Goal: Task Accomplishment & Management: Manage account settings

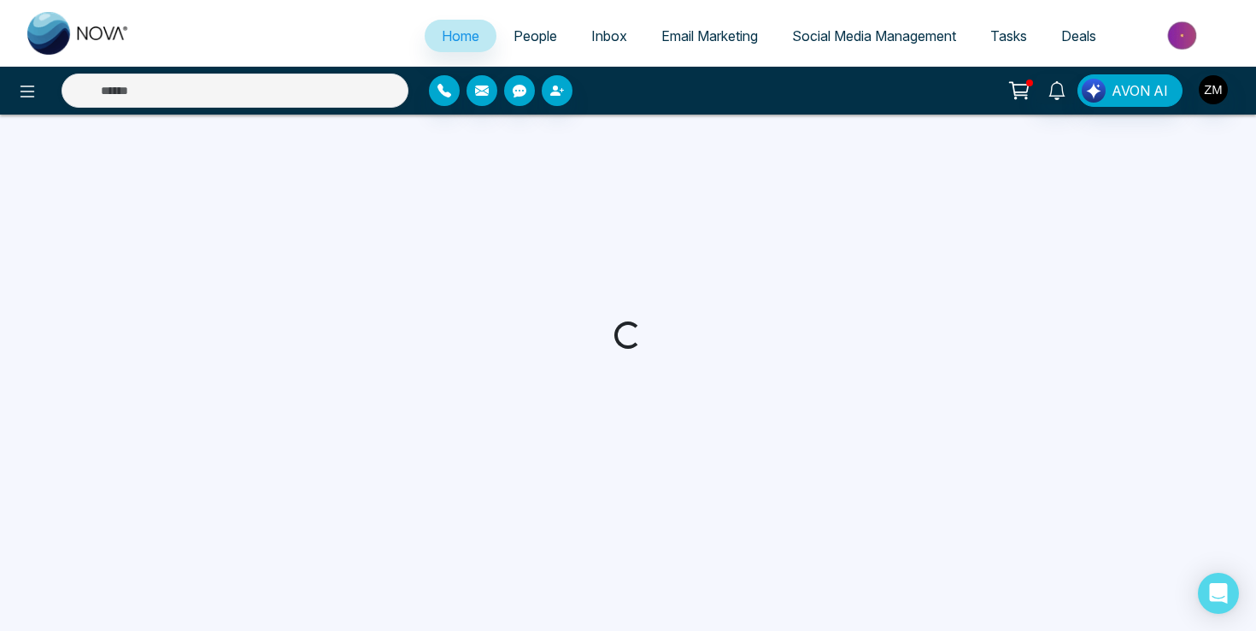
select select "*"
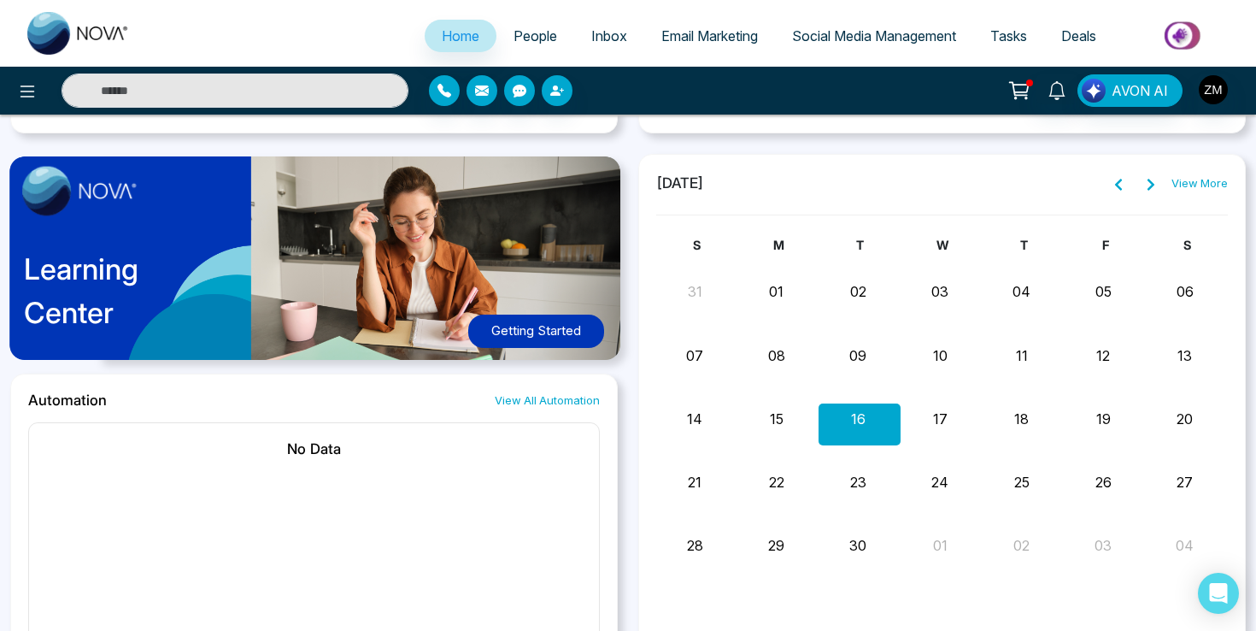
scroll to position [1272, 0]
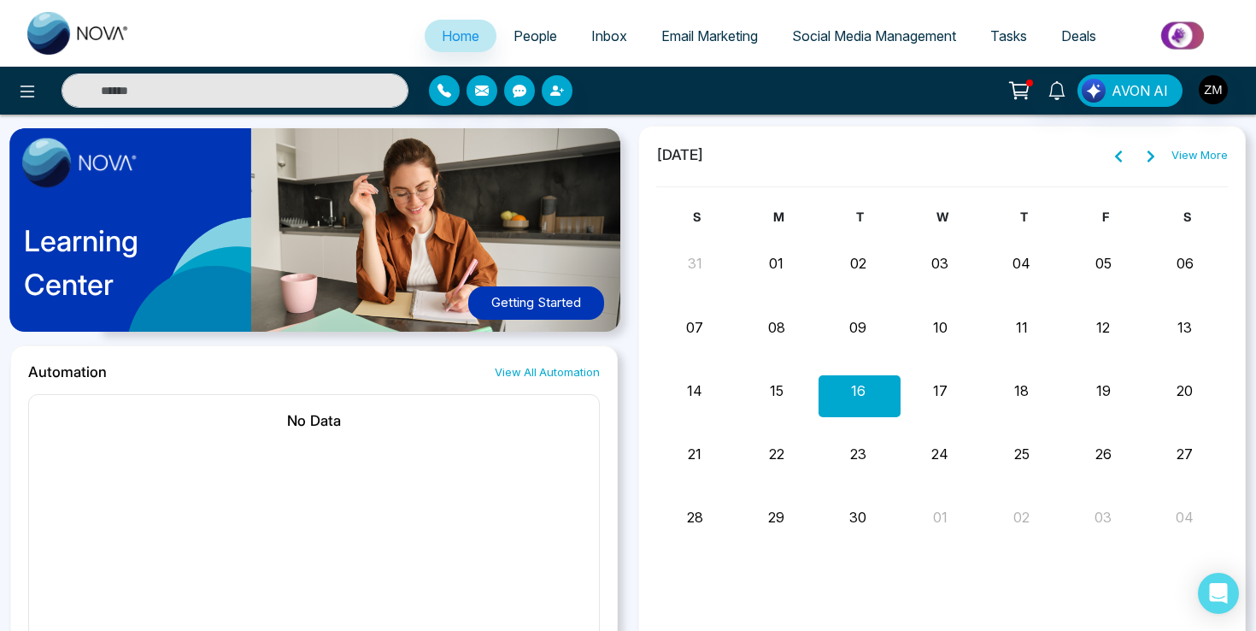
click at [552, 311] on button "Getting Started" at bounding box center [536, 302] width 136 height 33
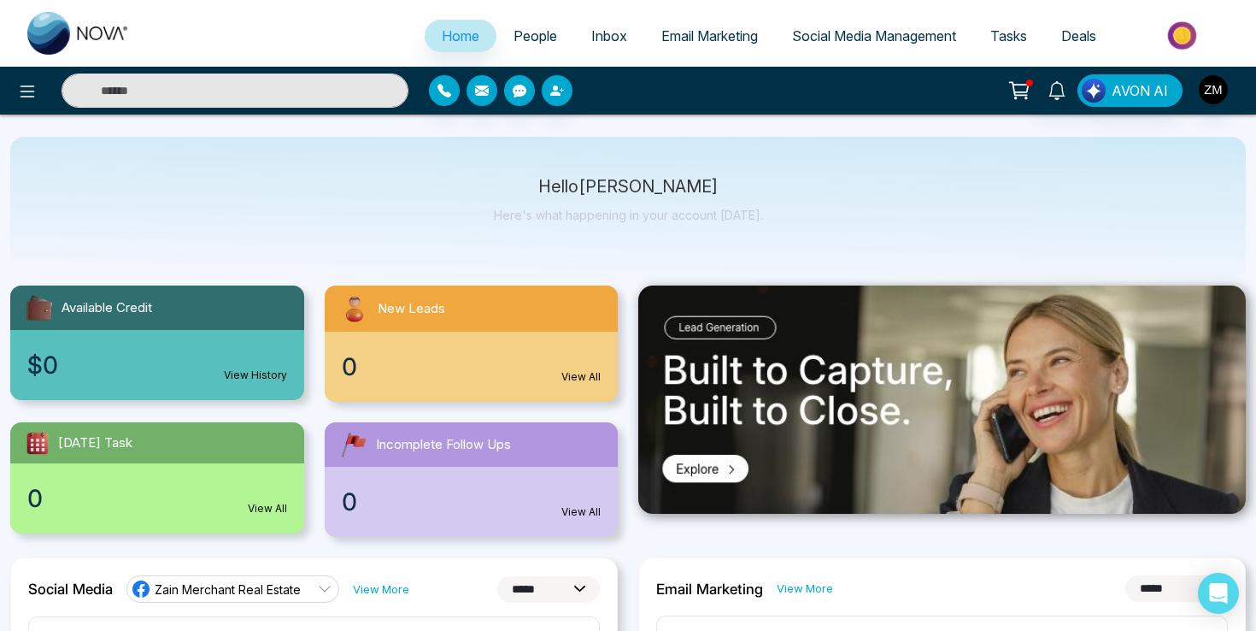
scroll to position [0, 0]
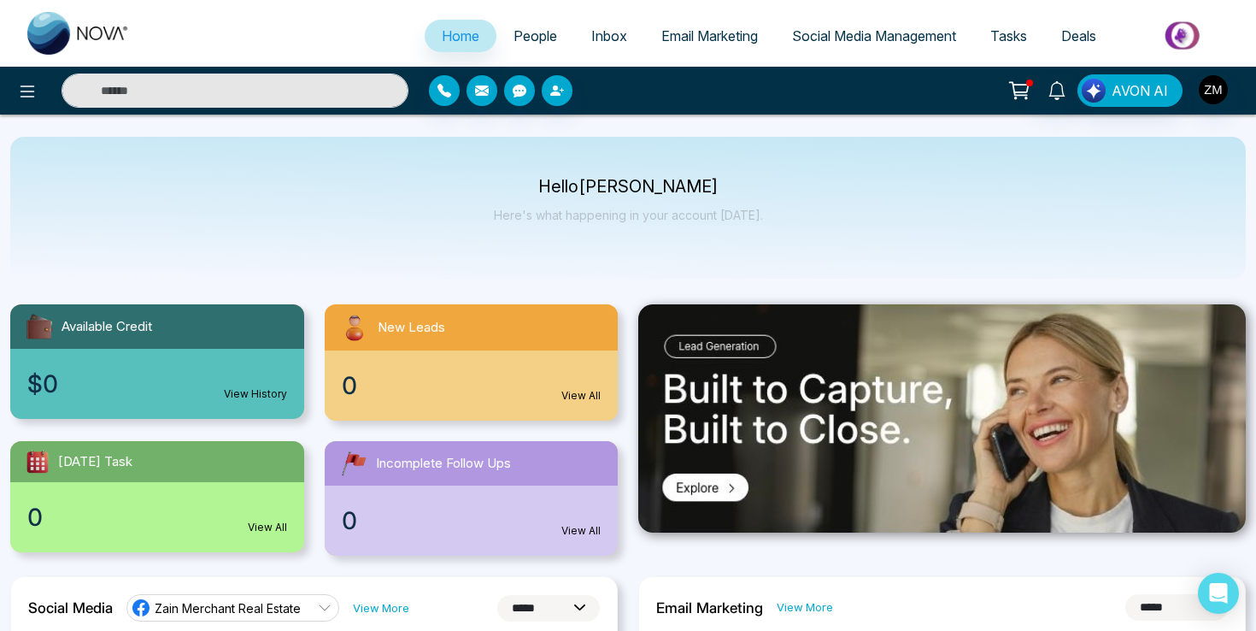
click at [863, 34] on span "Social Media Management" at bounding box center [874, 35] width 164 height 17
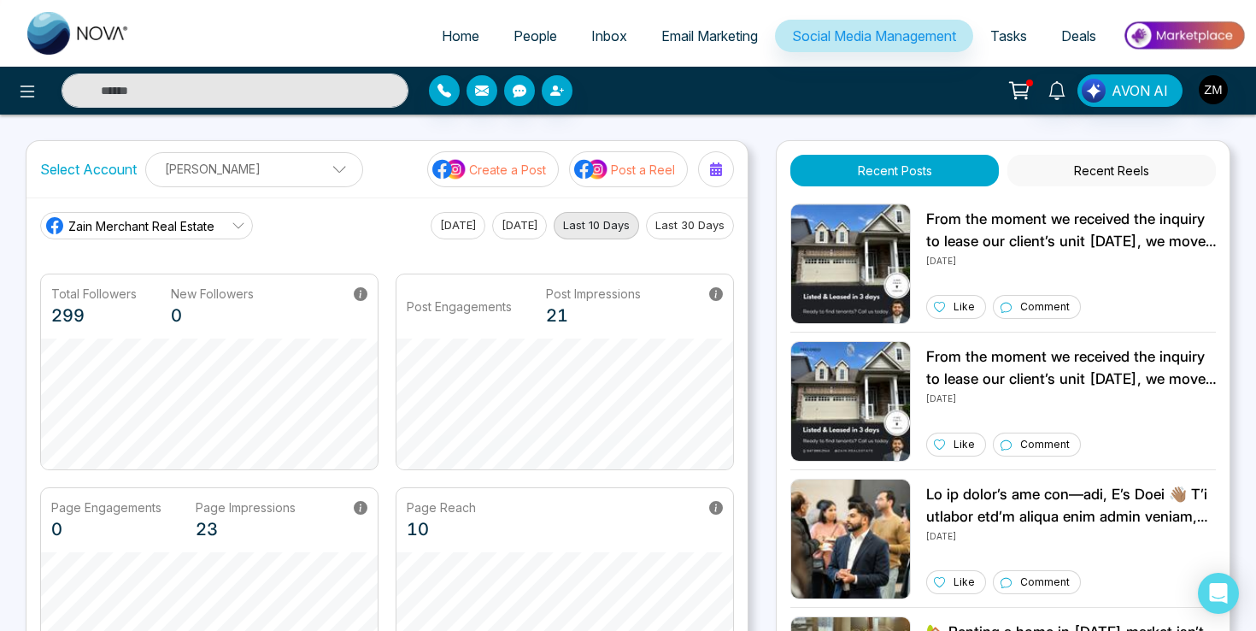
click at [701, 36] on span "Email Marketing" at bounding box center [709, 35] width 97 height 17
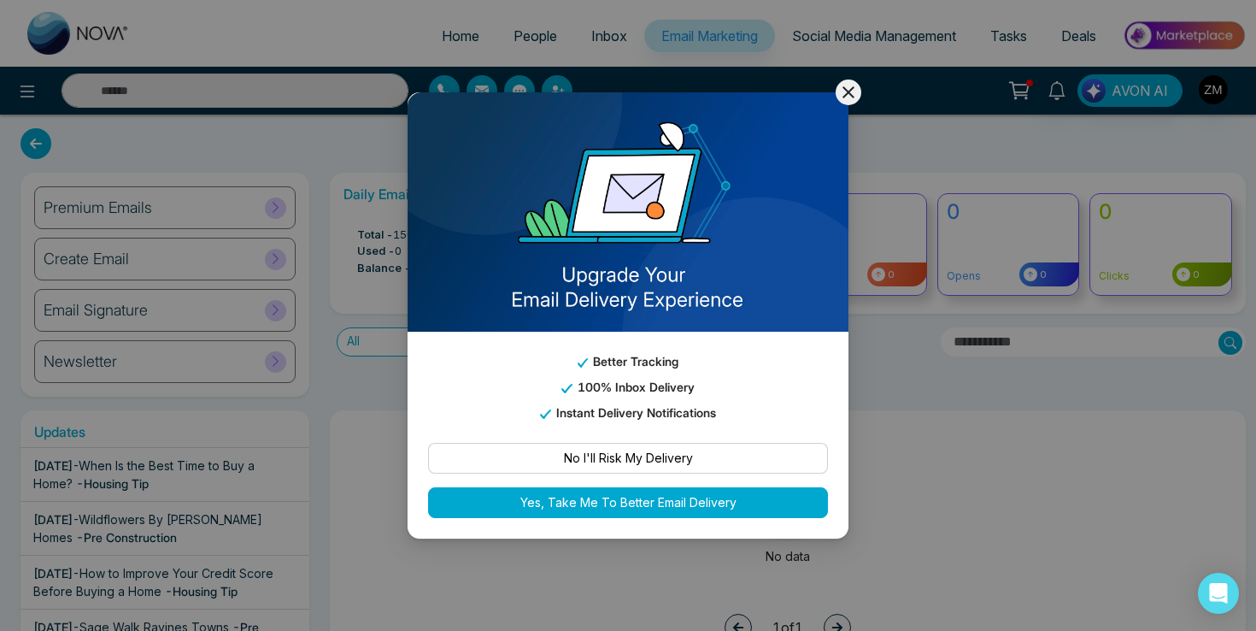
click at [723, 497] on button "Yes, Take Me To Better Email Delivery" at bounding box center [628, 502] width 400 height 31
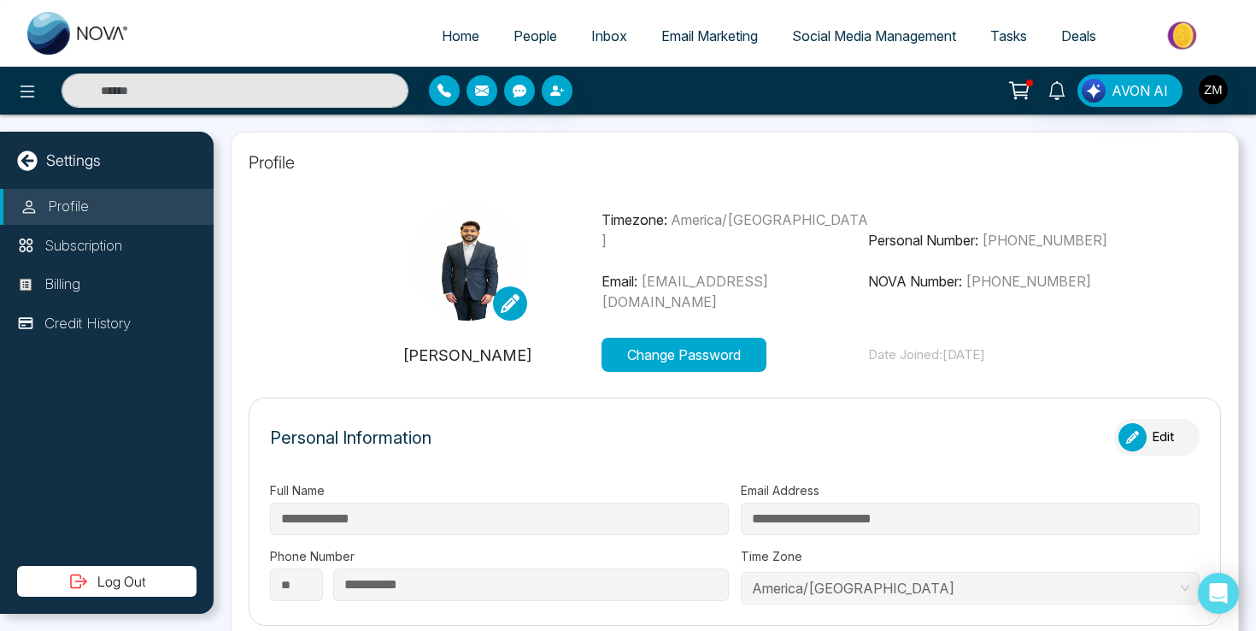
type input "**********"
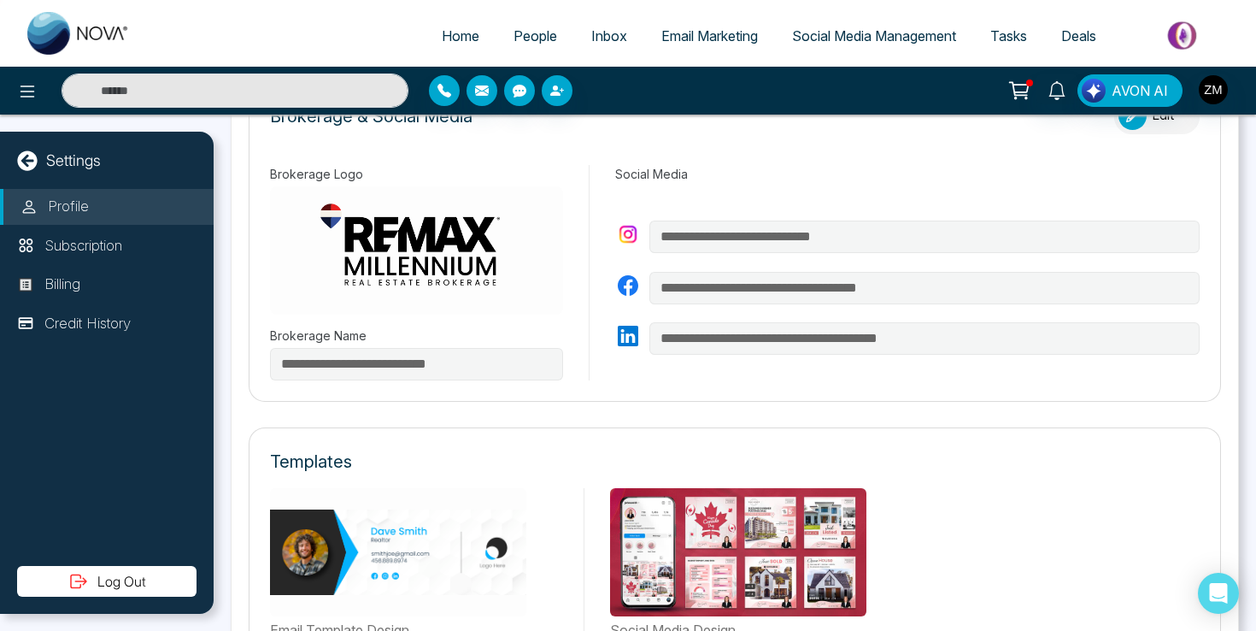
scroll to position [576, 0]
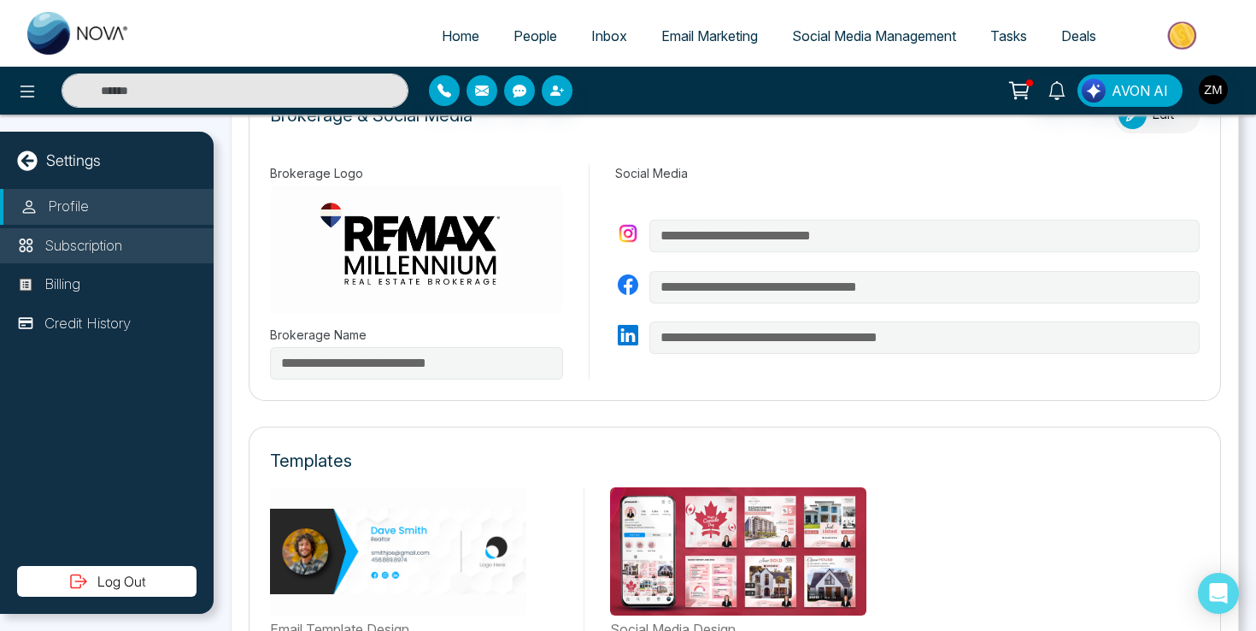
click at [91, 243] on p "Subscription" at bounding box center [83, 246] width 78 height 22
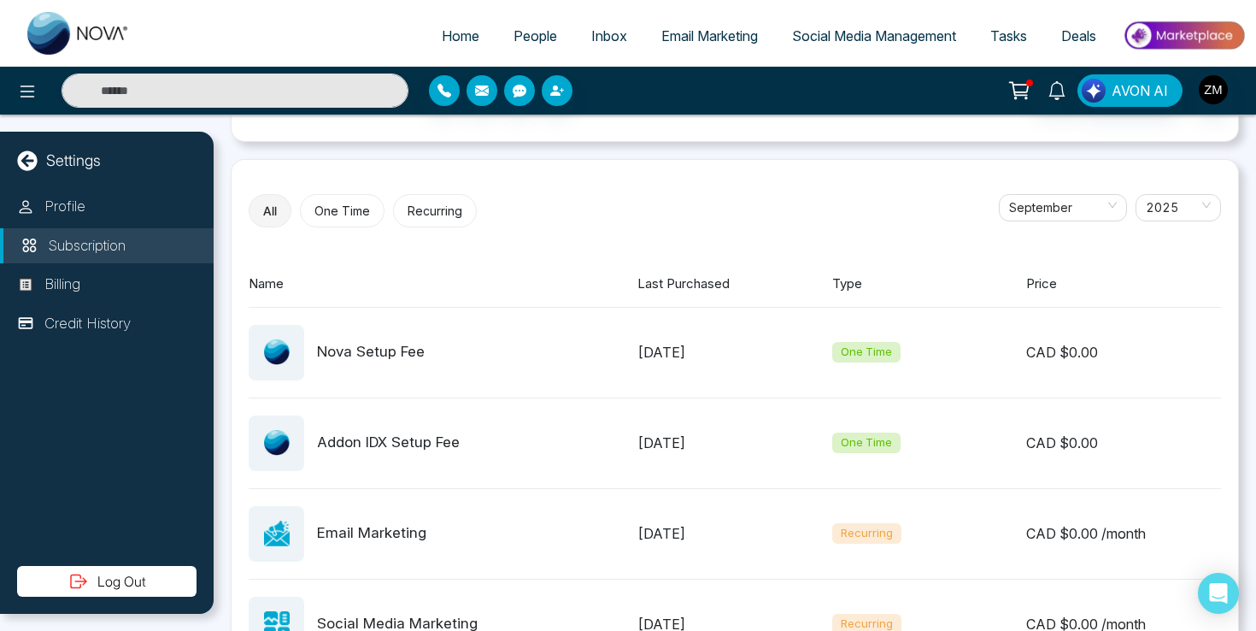
scroll to position [660, 0]
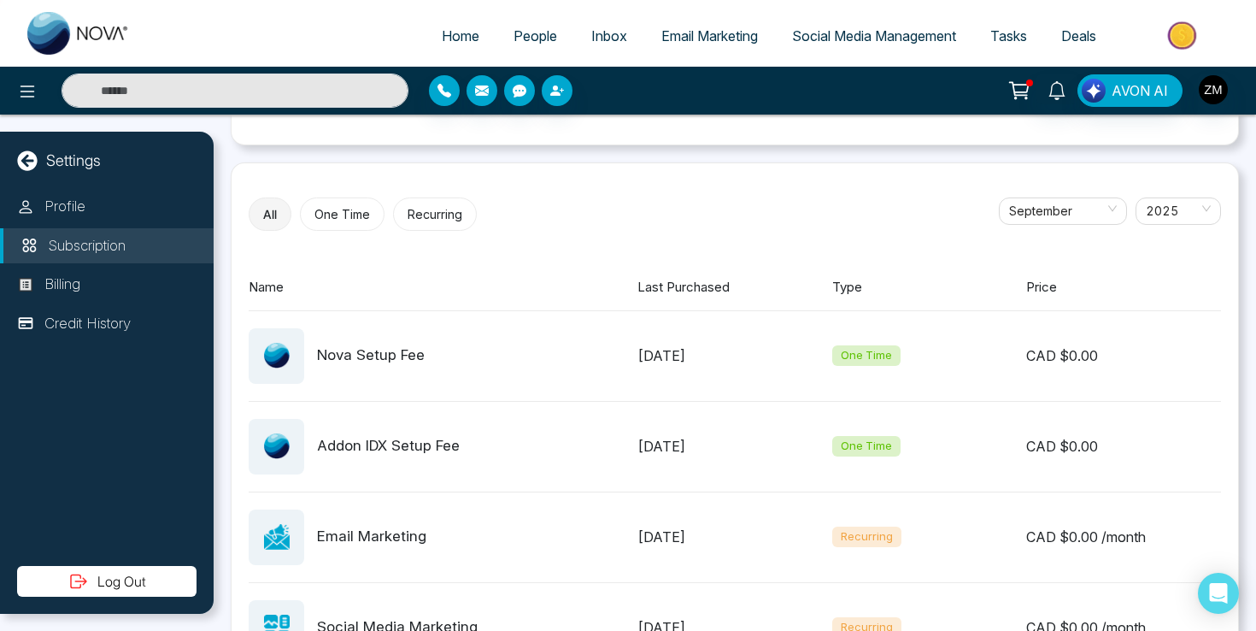
click at [441, 220] on button "Recurring" at bounding box center [435, 213] width 84 height 33
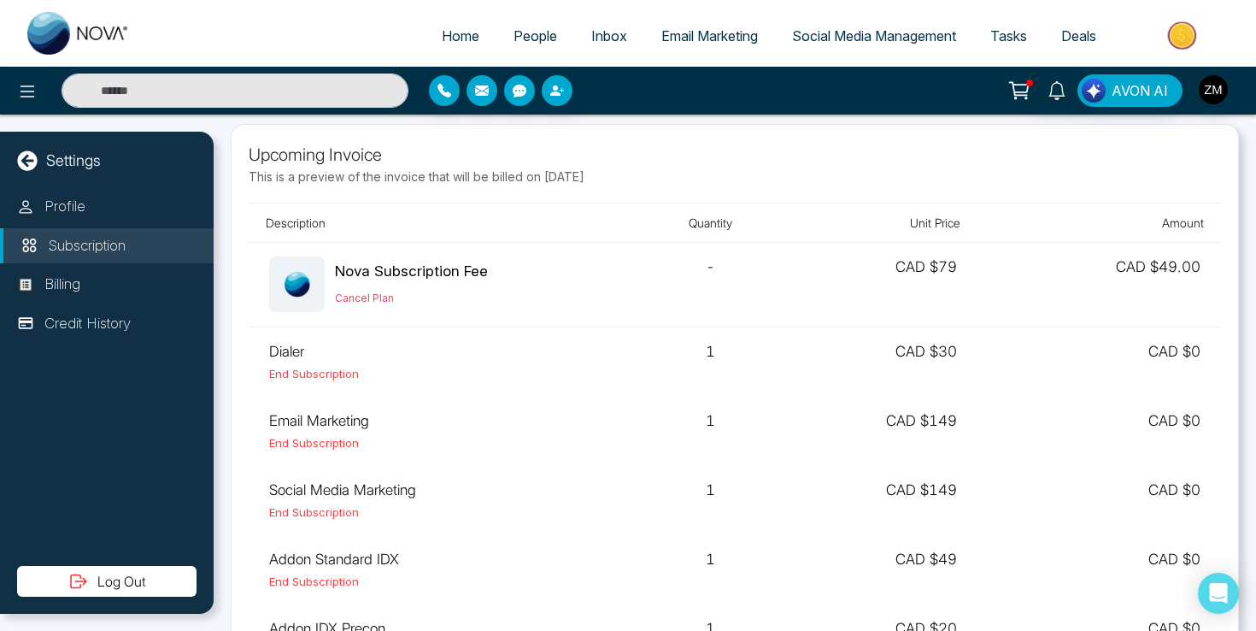
scroll to position [0, 0]
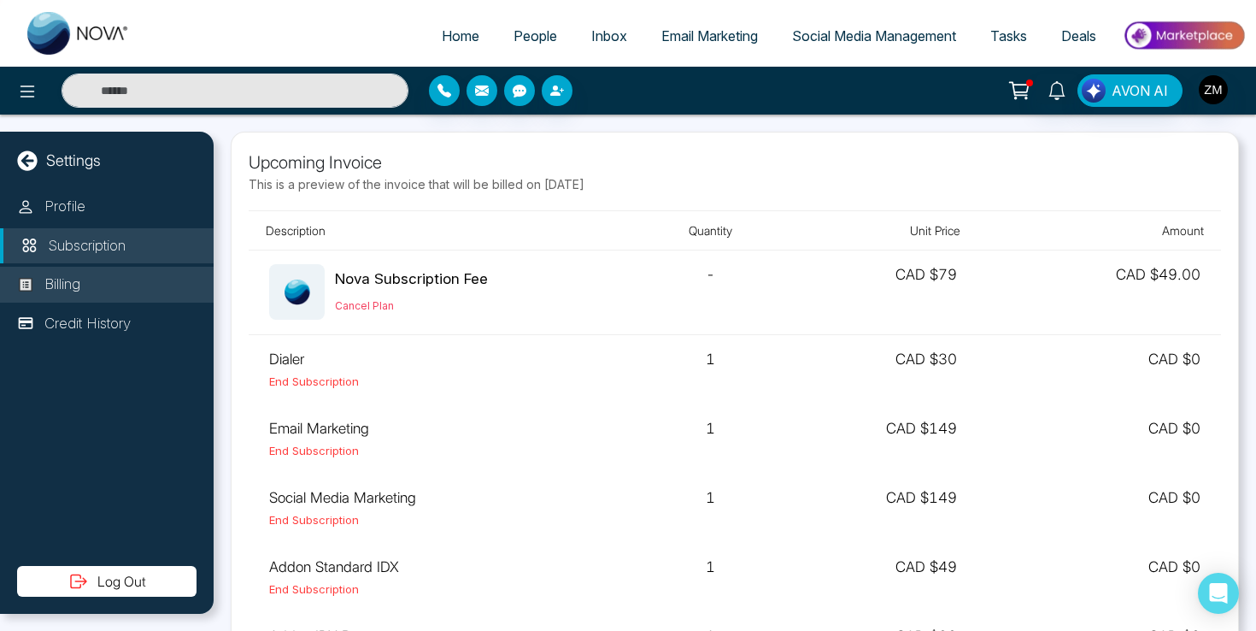
click at [87, 285] on li "Billing" at bounding box center [107, 285] width 214 height 36
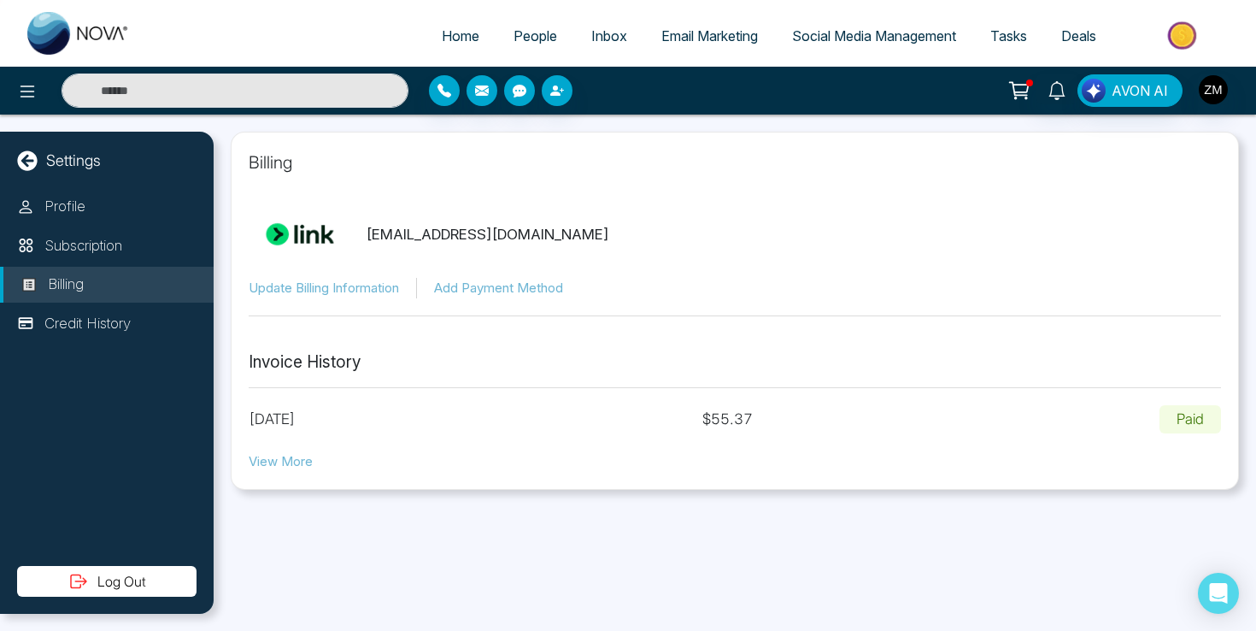
click at [302, 460] on button "View More" at bounding box center [281, 462] width 64 height 20
click at [684, 35] on span "Email Marketing" at bounding box center [709, 35] width 97 height 17
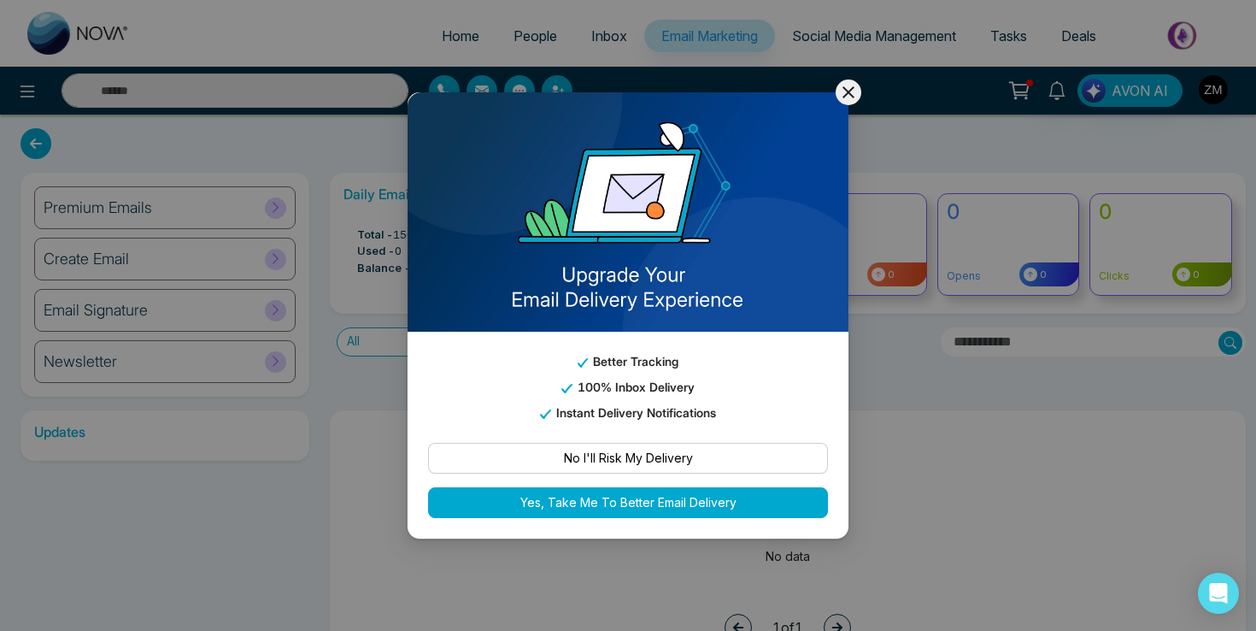
click at [852, 87] on icon at bounding box center [848, 92] width 21 height 21
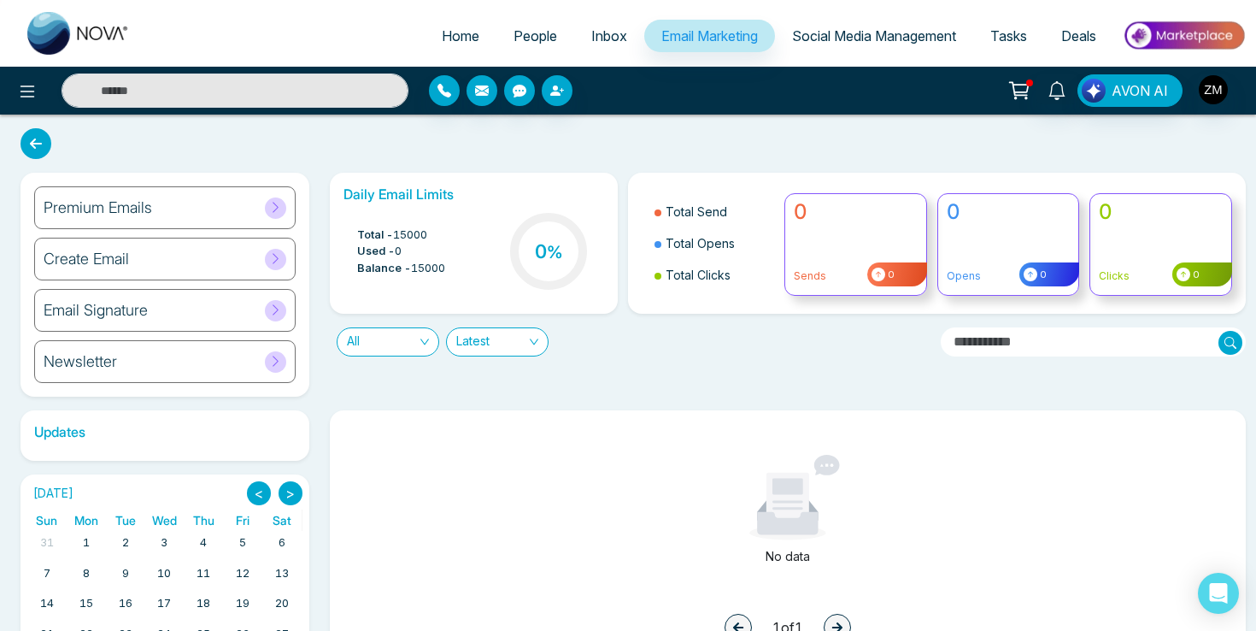
click at [179, 214] on div "Premium Emails" at bounding box center [164, 207] width 261 height 43
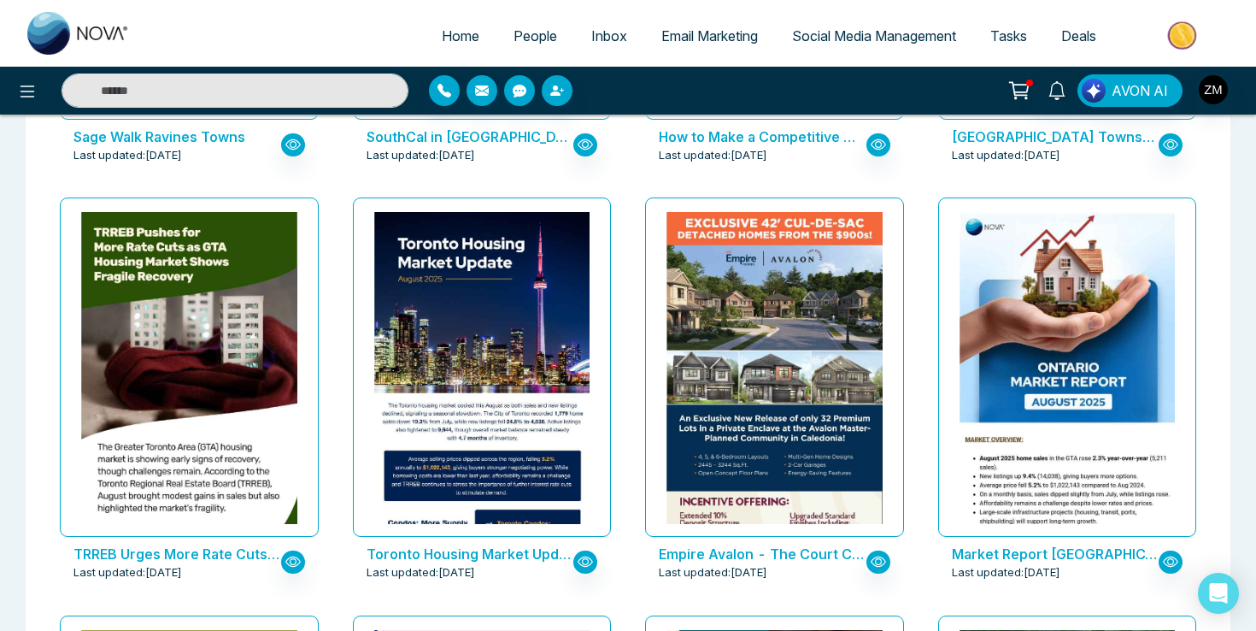
scroll to position [872, 0]
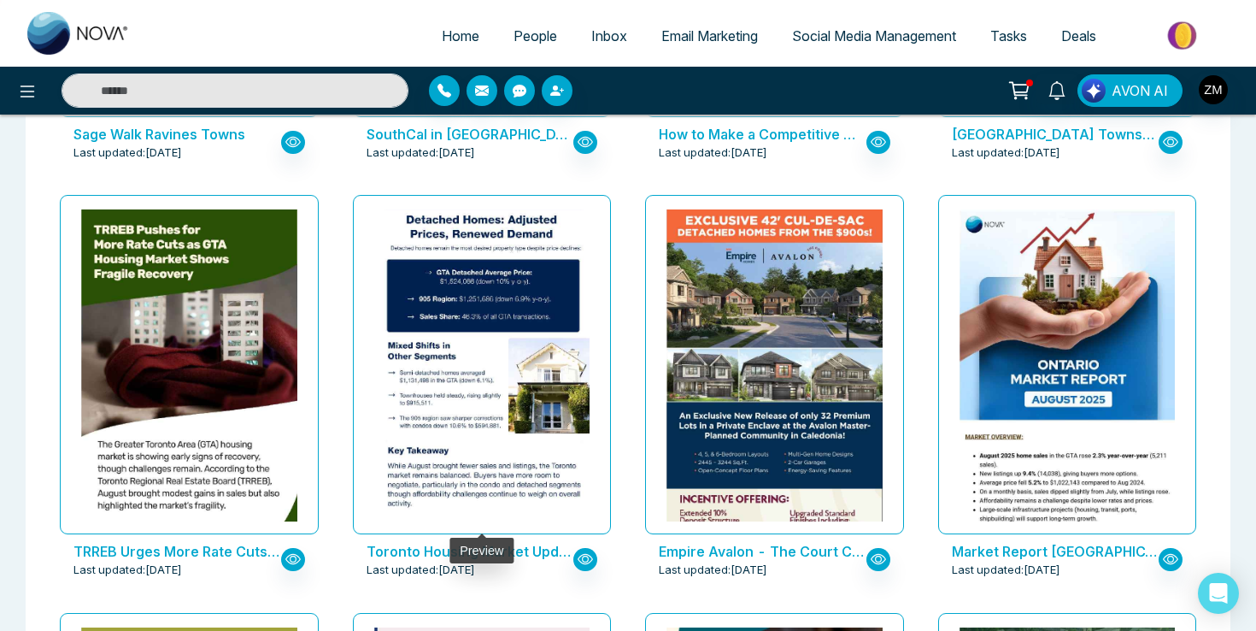
click at [486, 423] on img at bounding box center [481, 138] width 431 height 777
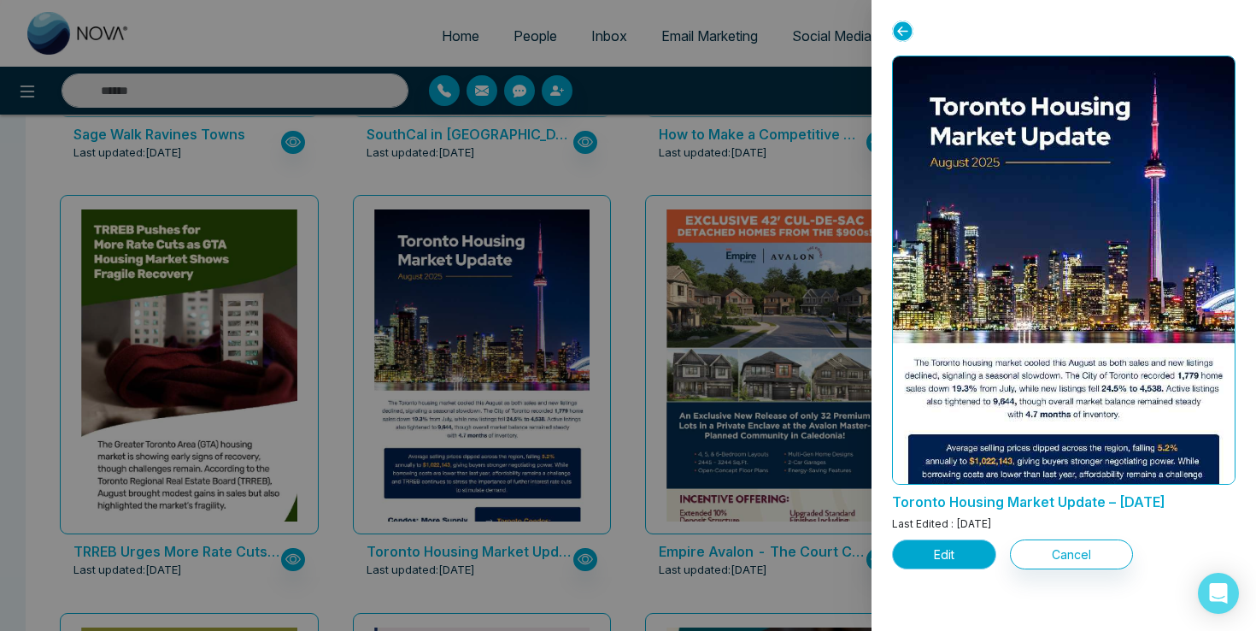
click at [958, 547] on button "Edit" at bounding box center [944, 554] width 104 height 30
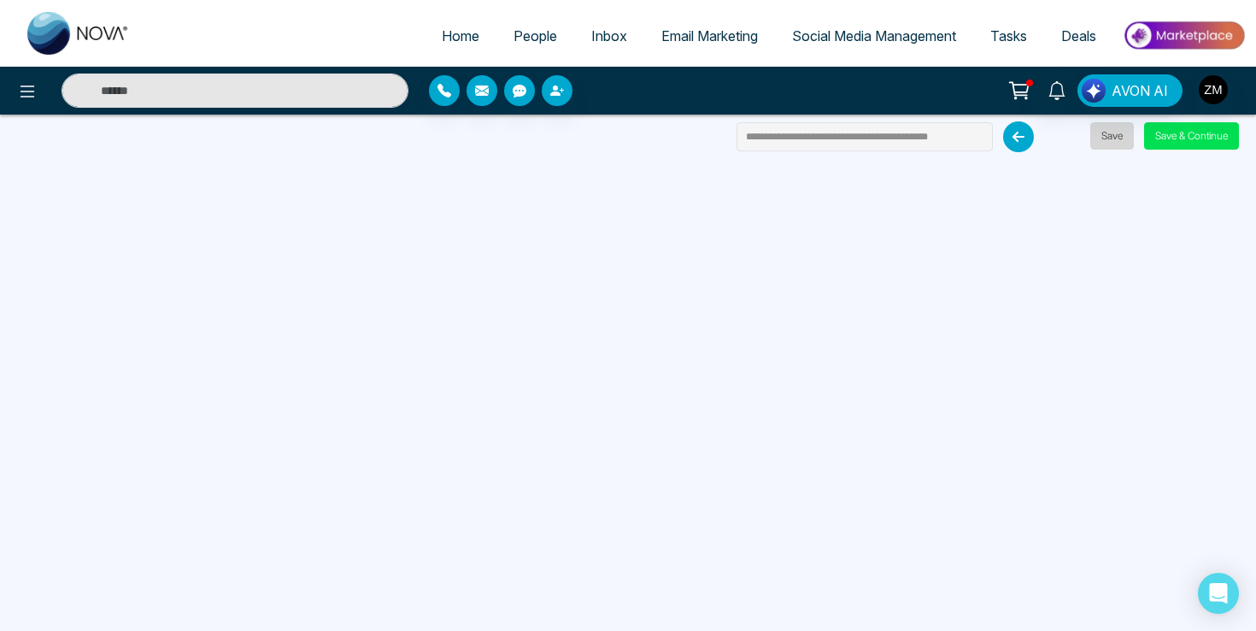
click at [1119, 137] on button "Save" at bounding box center [1112, 135] width 44 height 27
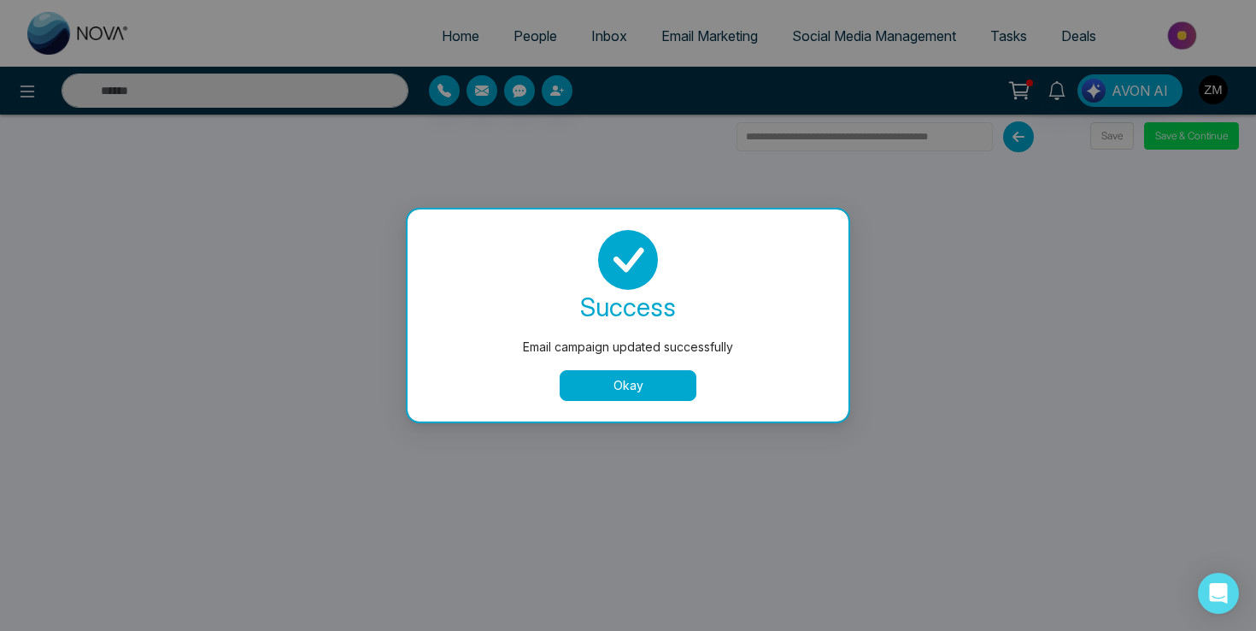
click at [644, 380] on button "Okay" at bounding box center [628, 385] width 137 height 31
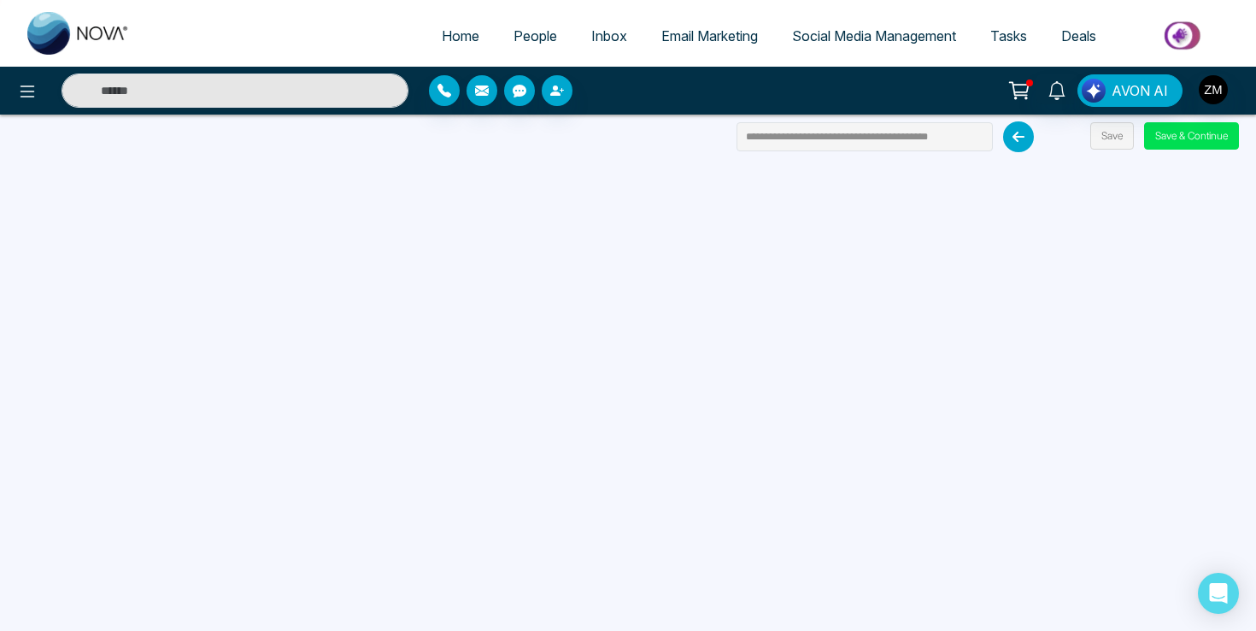
click at [525, 32] on span "People" at bounding box center [535, 35] width 44 height 17
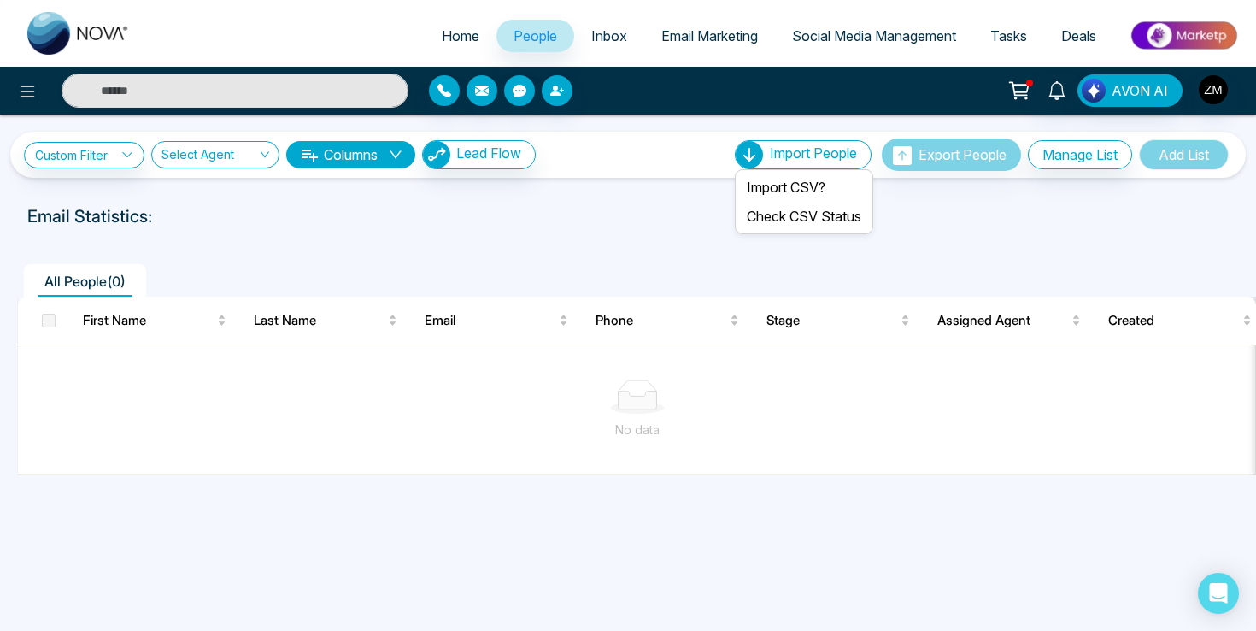
click at [777, 153] on span "Import People" at bounding box center [813, 152] width 87 height 17
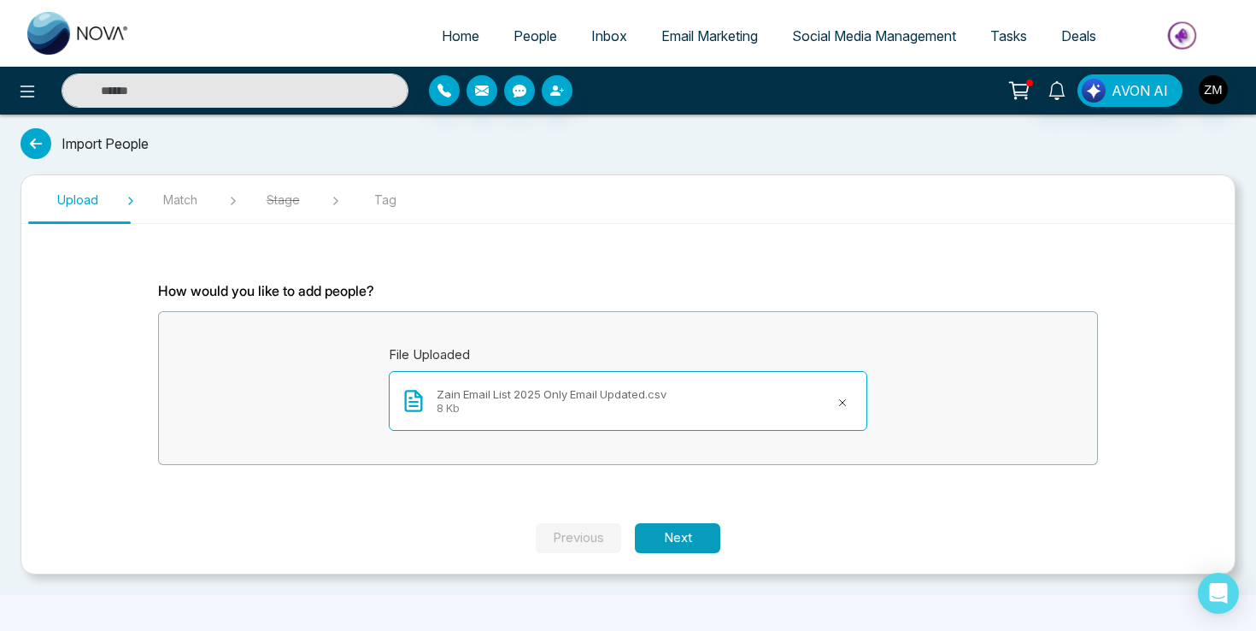
click at [685, 544] on button "Next" at bounding box center [677, 538] width 85 height 30
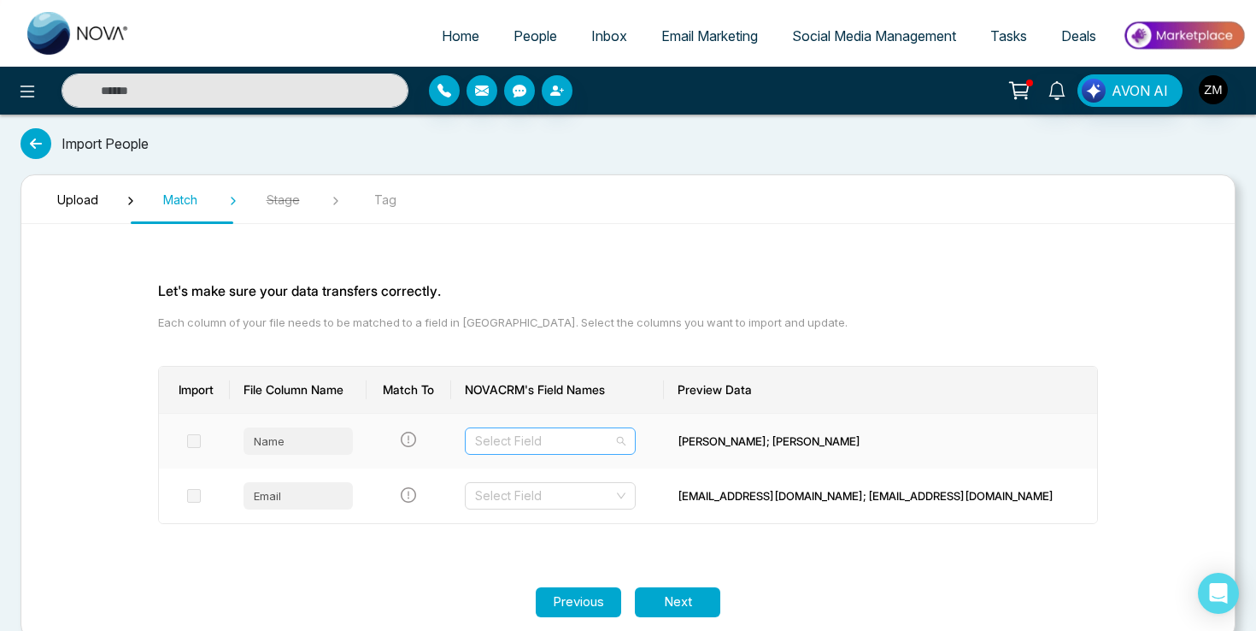
click at [636, 441] on div "Select Field" at bounding box center [550, 440] width 171 height 27
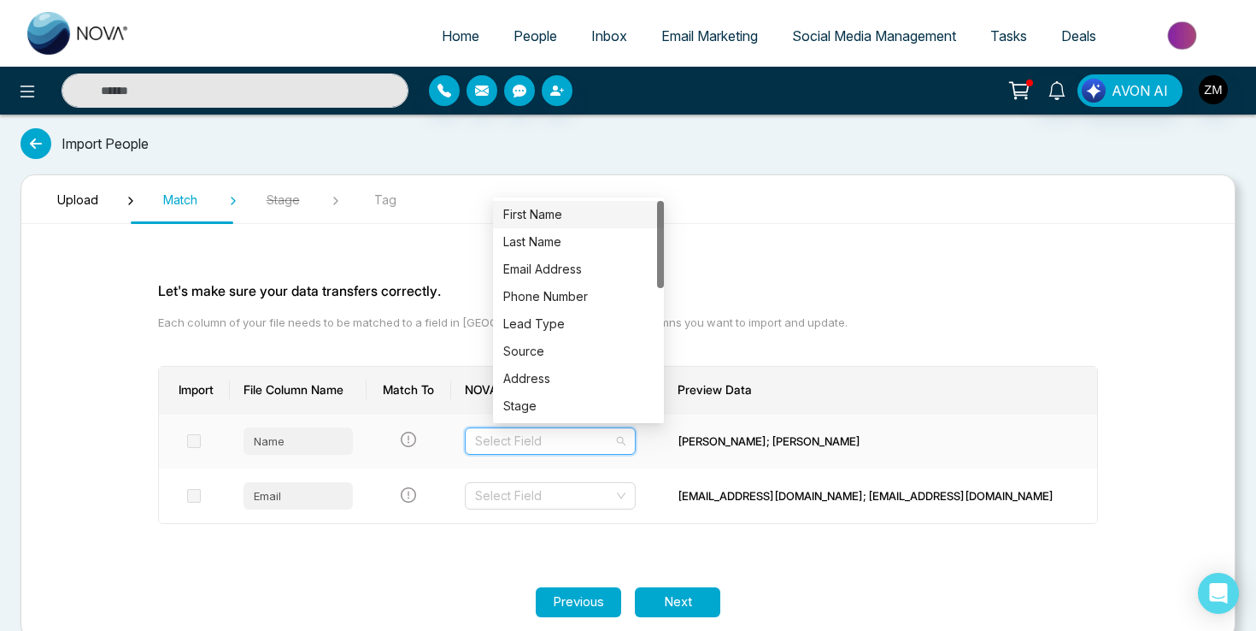
click at [594, 219] on div "First Name" at bounding box center [578, 214] width 150 height 19
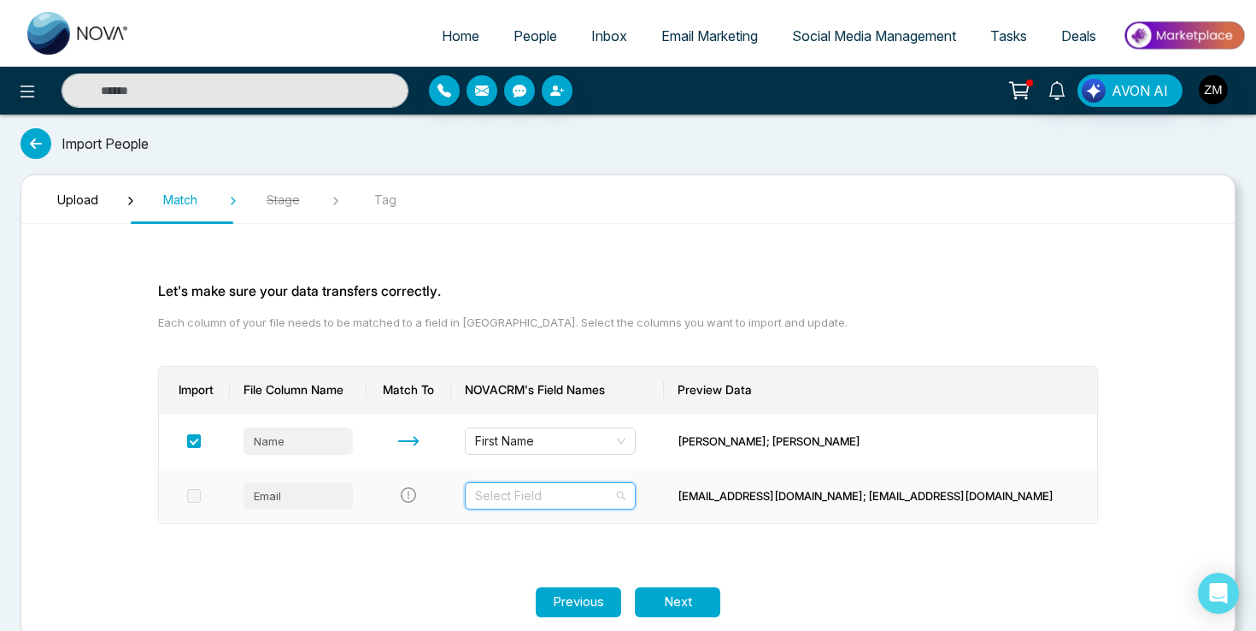
click at [591, 494] on input "search" at bounding box center [544, 496] width 138 height 26
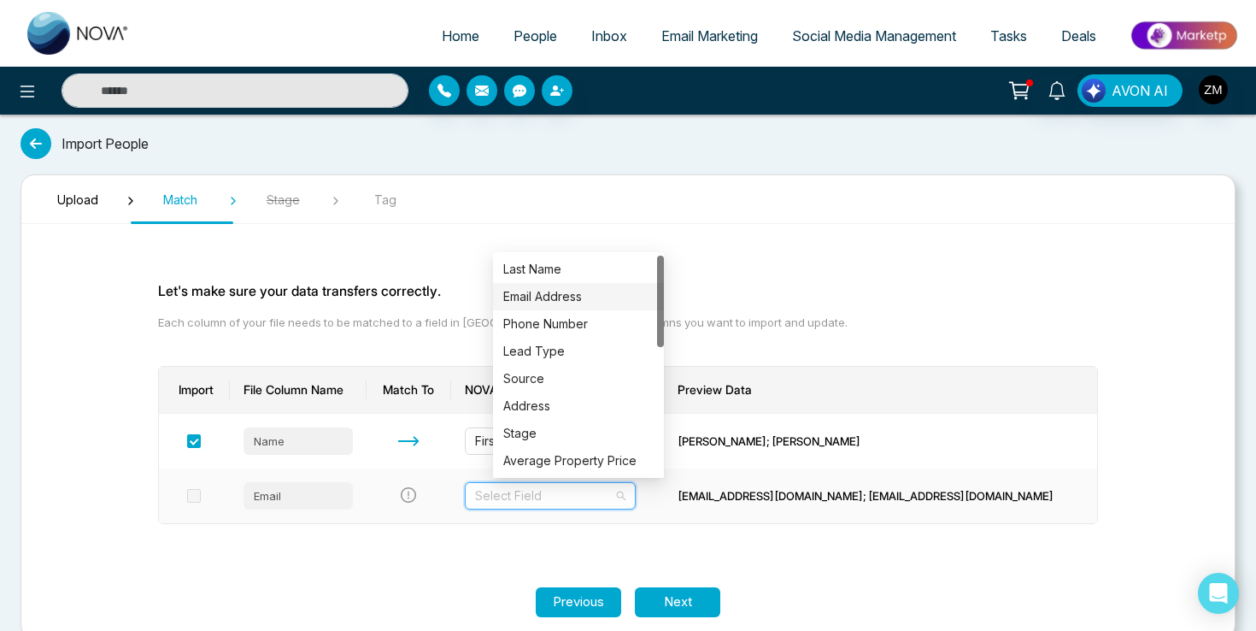
click at [598, 306] on div "Email Address" at bounding box center [578, 296] width 171 height 27
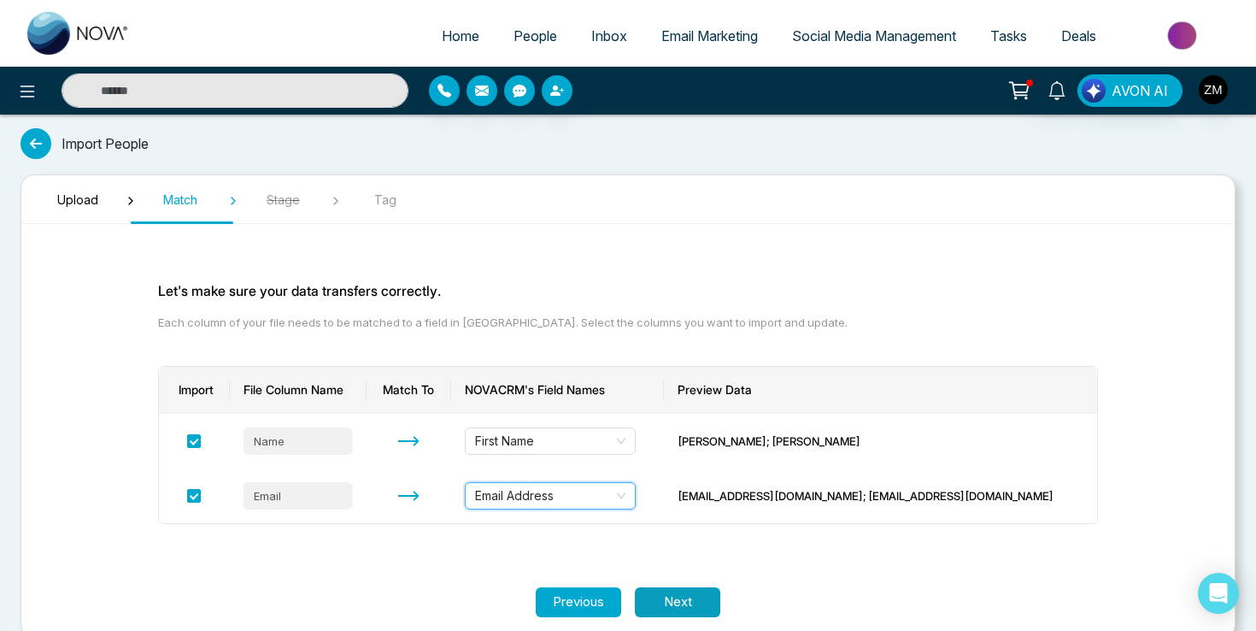
click at [670, 594] on button "Next" at bounding box center [677, 602] width 85 height 30
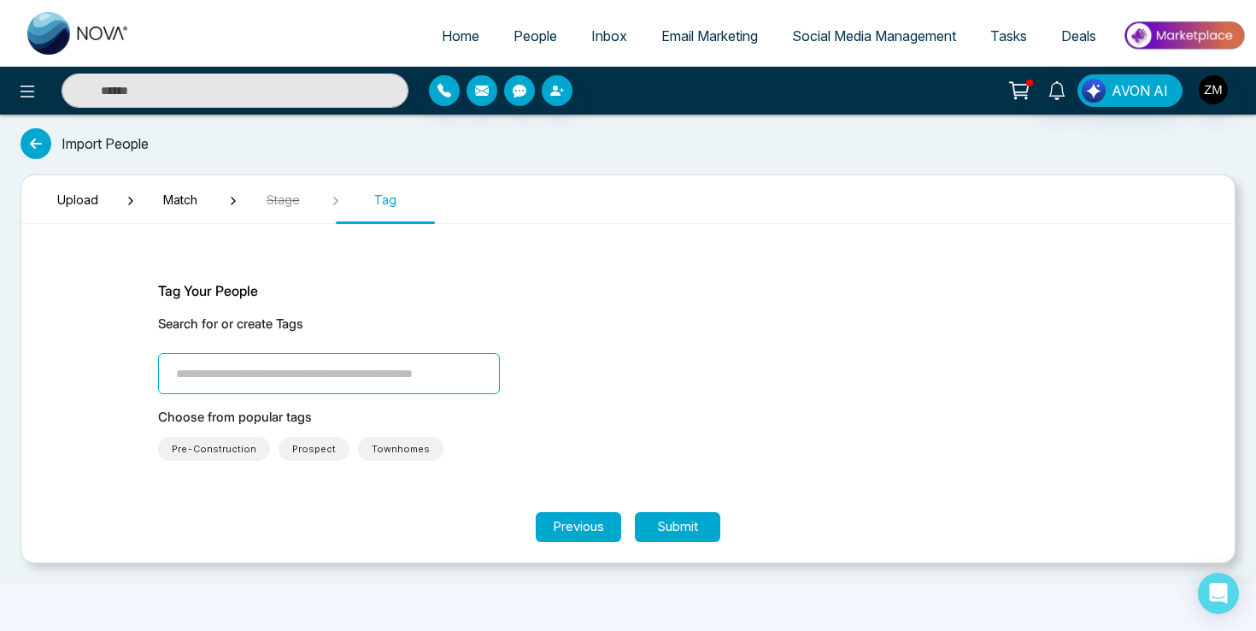
click at [335, 448] on span "Prospect" at bounding box center [314, 449] width 71 height 24
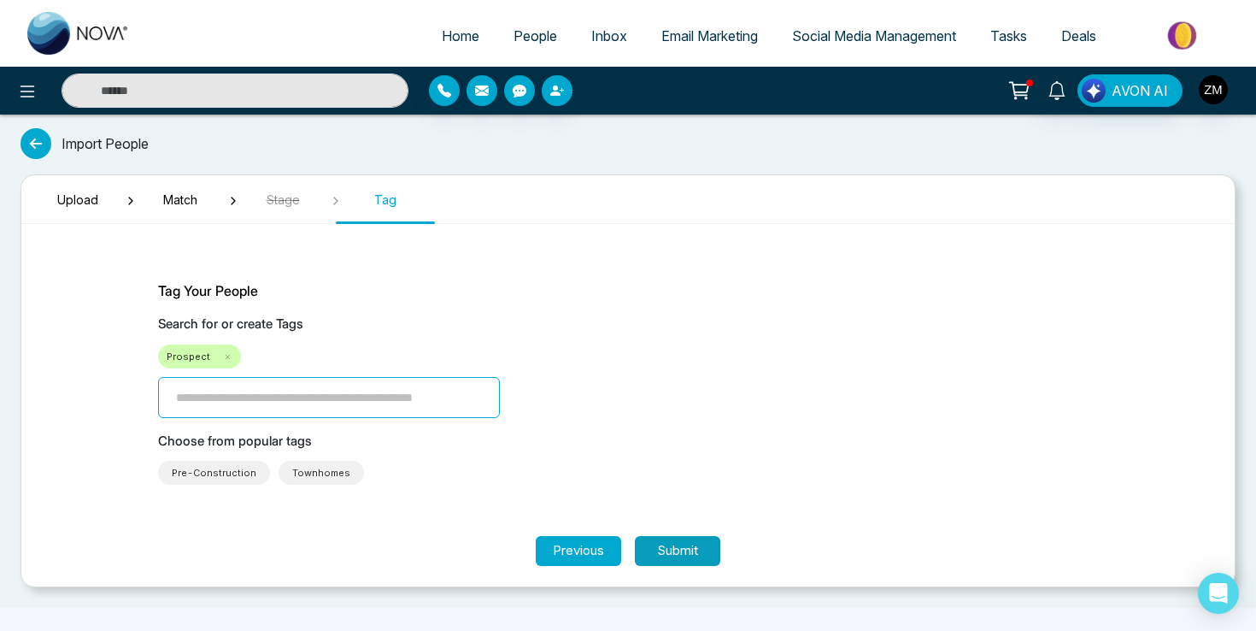
click at [669, 552] on button "Submit" at bounding box center [677, 551] width 85 height 30
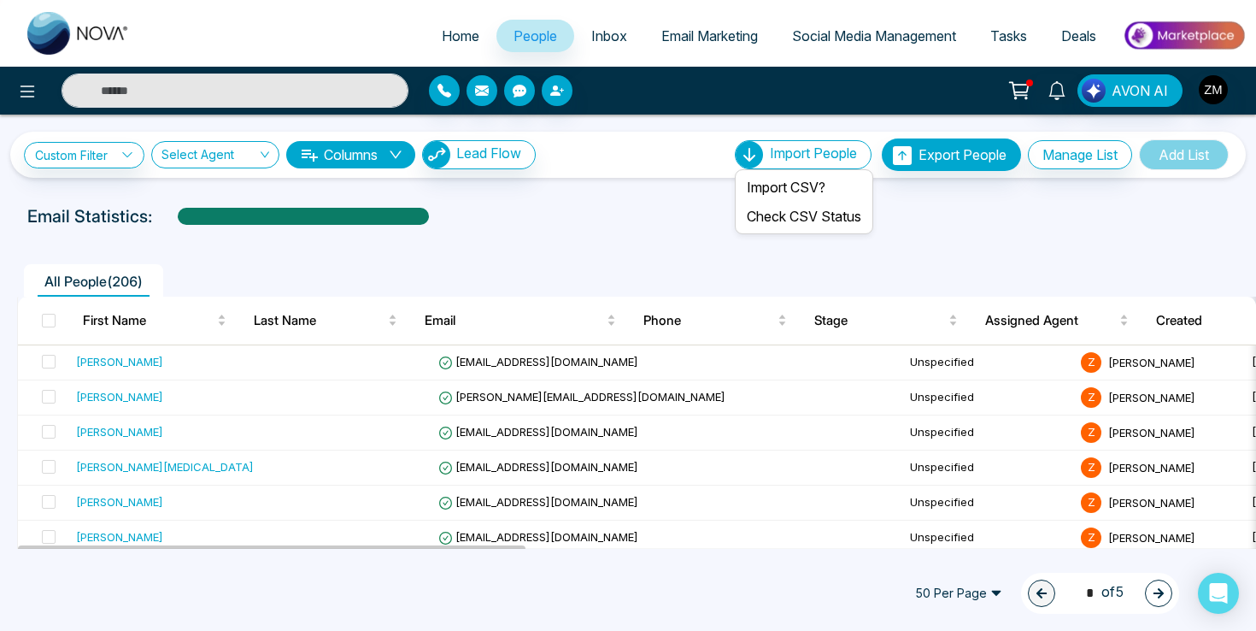
click at [813, 161] on span "Import People" at bounding box center [813, 152] width 87 height 17
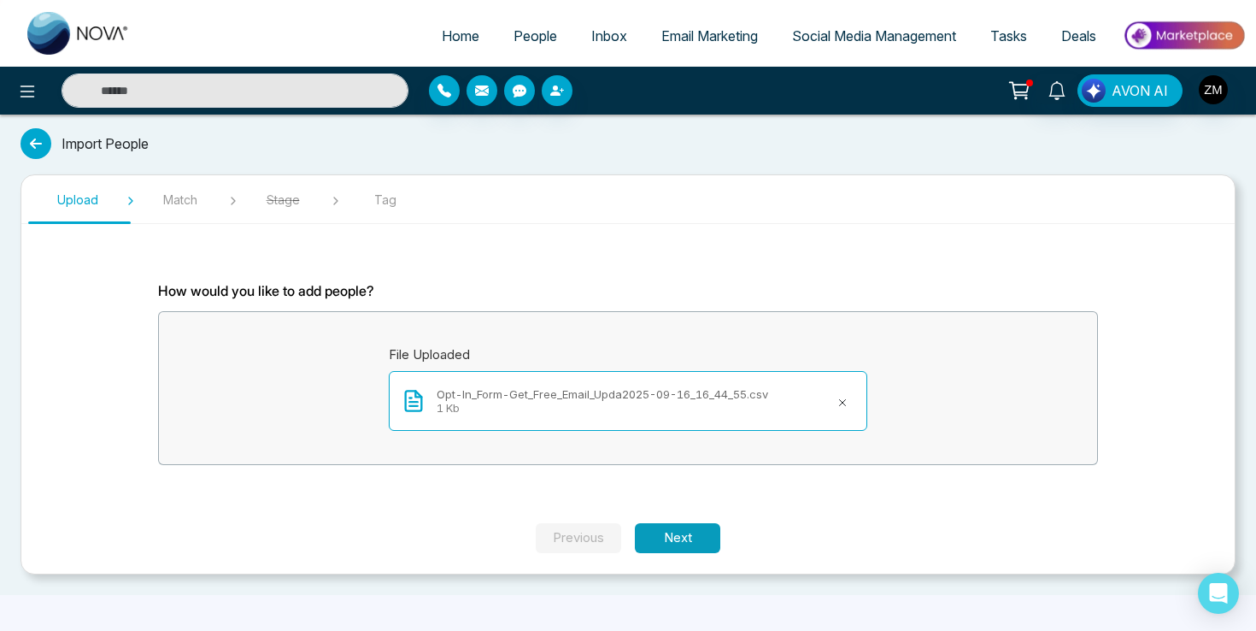
click at [706, 531] on button "Next" at bounding box center [677, 538] width 85 height 30
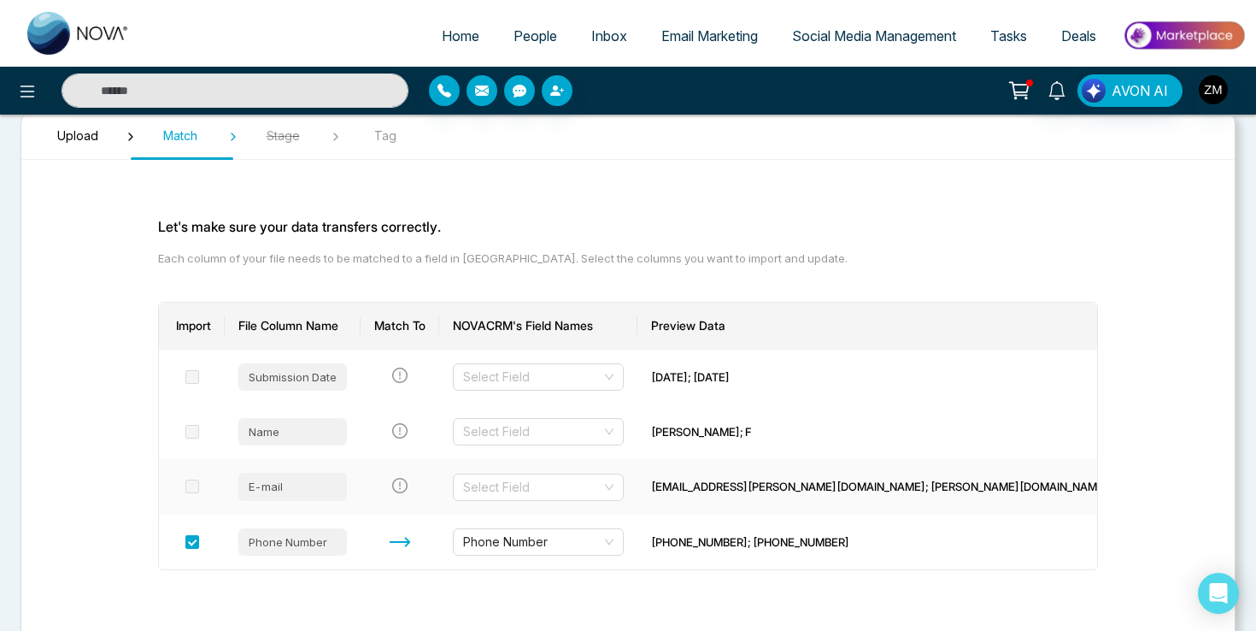
scroll to position [137, 0]
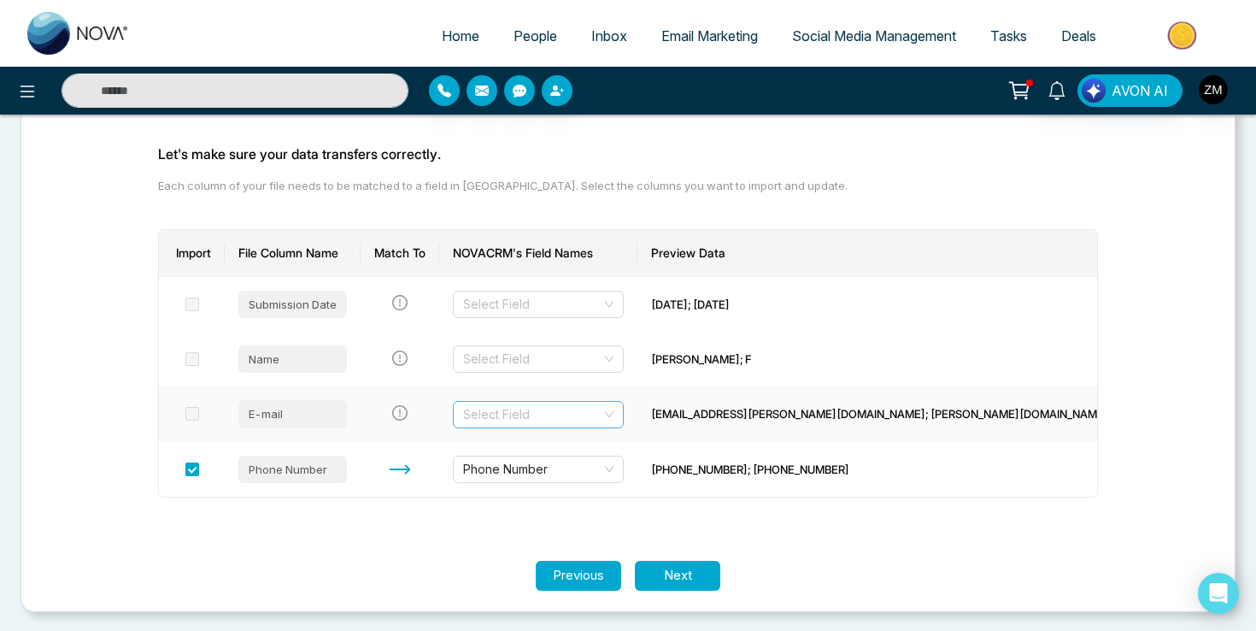
click at [601, 415] on input "search" at bounding box center [532, 415] width 138 height 26
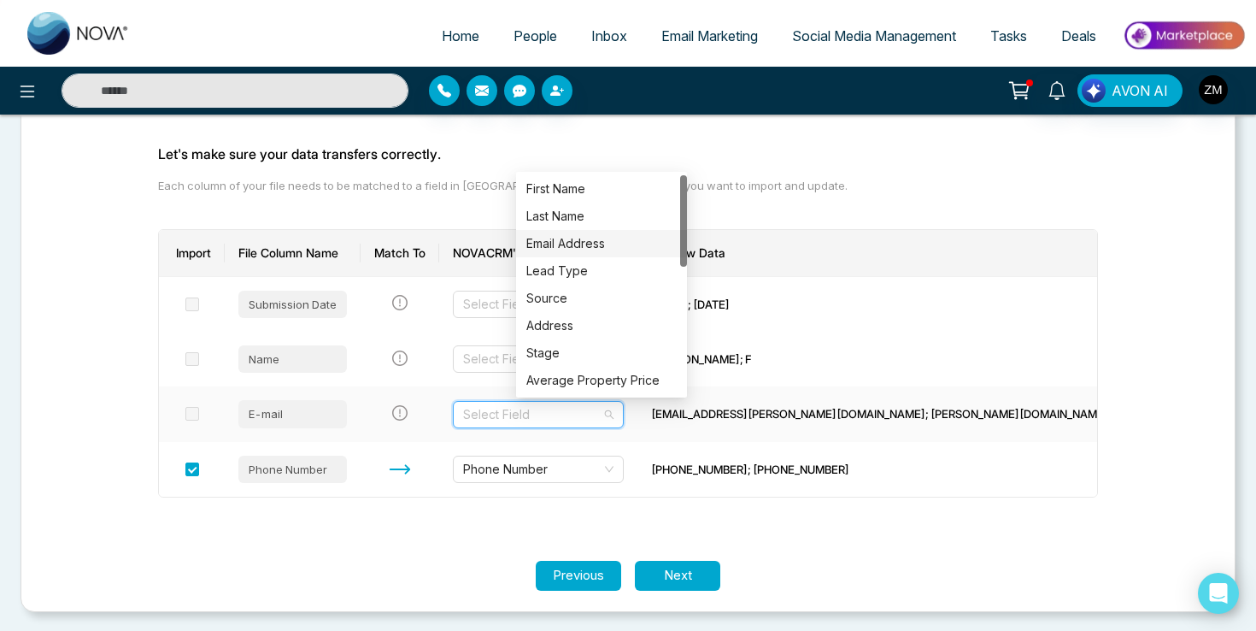
click at [625, 246] on div "Email Address" at bounding box center [601, 243] width 150 height 19
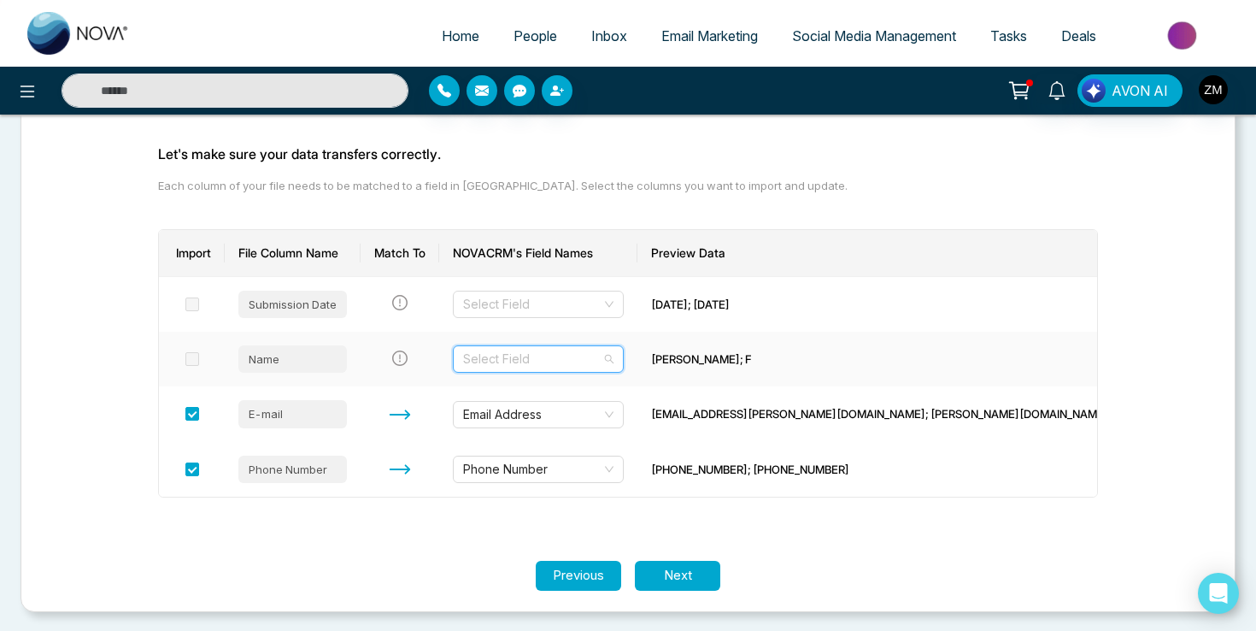
click at [596, 357] on input "search" at bounding box center [532, 359] width 138 height 26
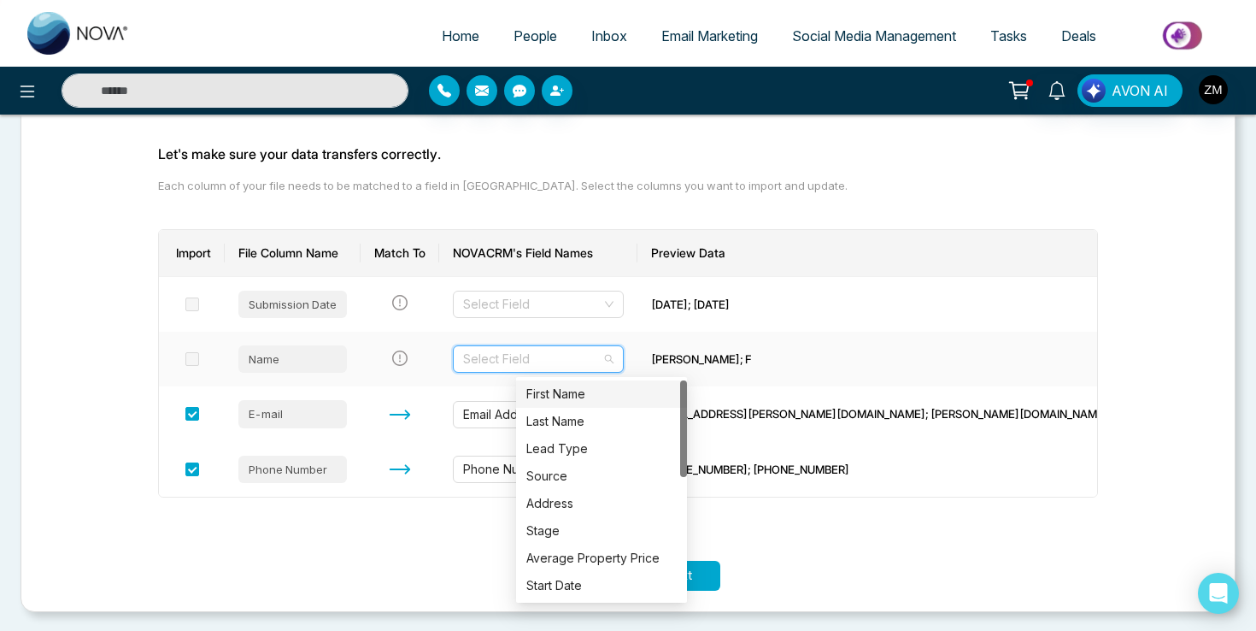
click at [599, 385] on div "First Name" at bounding box center [601, 393] width 150 height 19
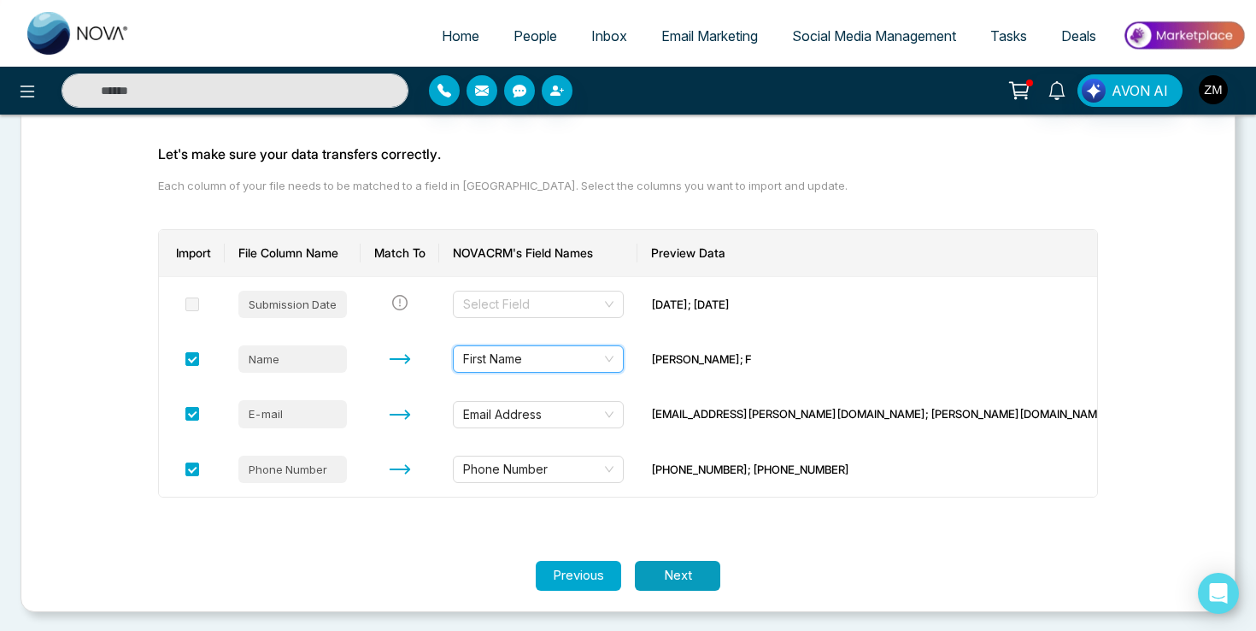
click at [687, 566] on button "Next" at bounding box center [677, 575] width 85 height 30
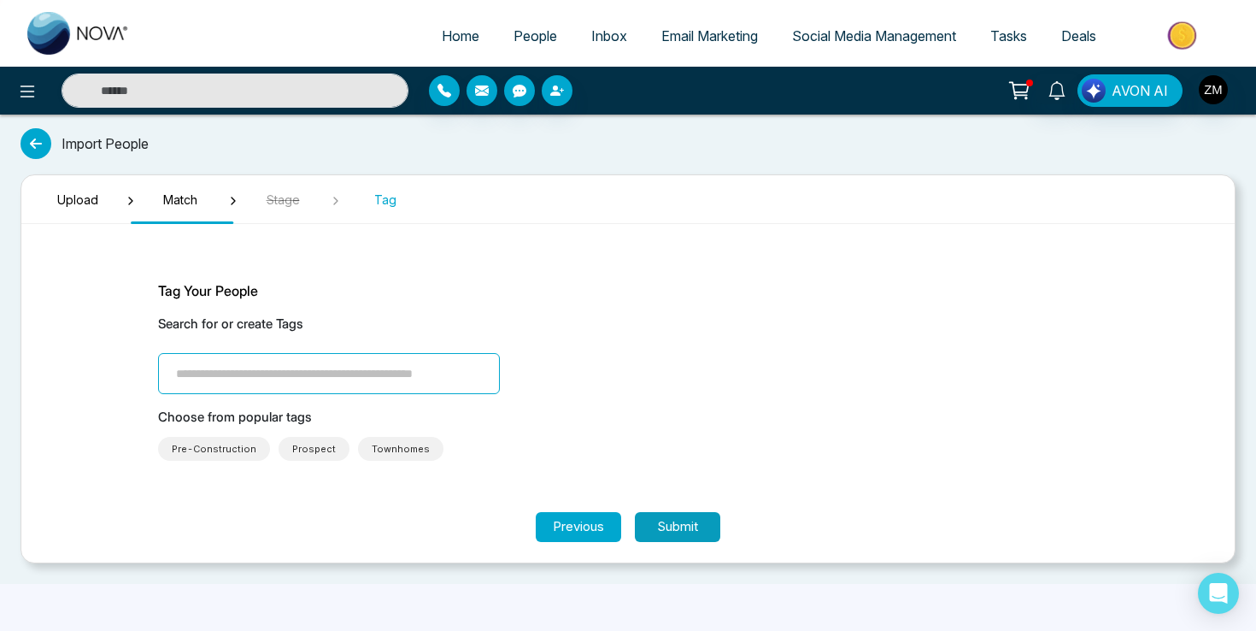
scroll to position [0, 0]
click at [365, 371] on input "search" at bounding box center [329, 373] width 342 height 41
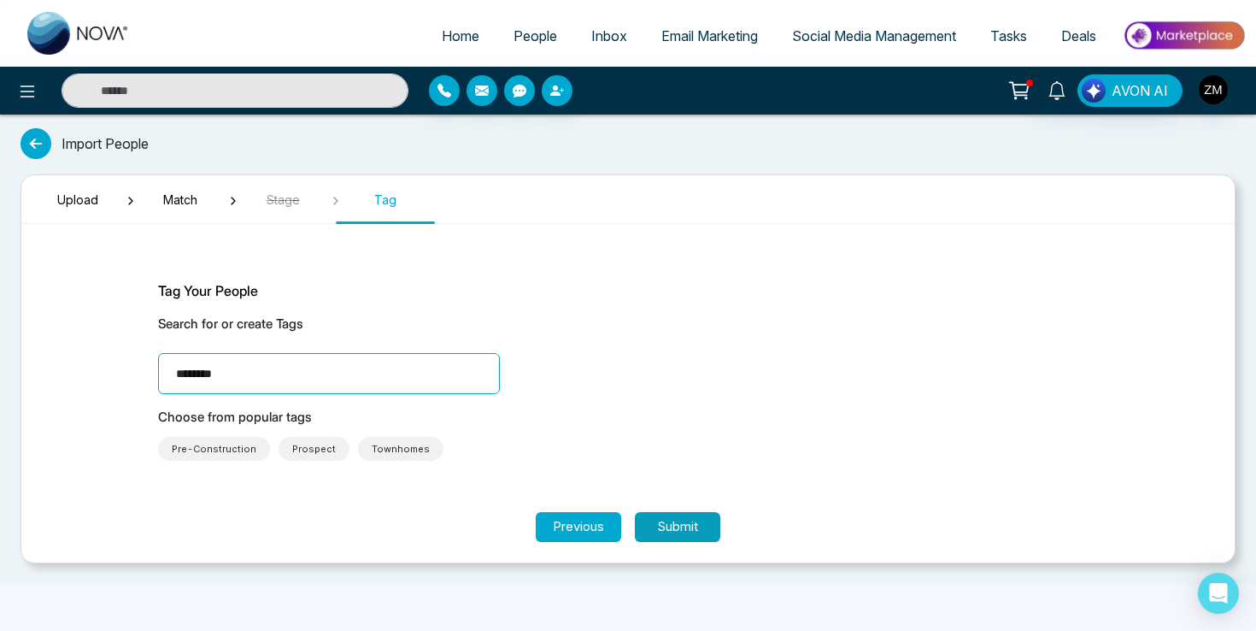
type input "********"
click at [692, 528] on button "Submit" at bounding box center [677, 527] width 85 height 30
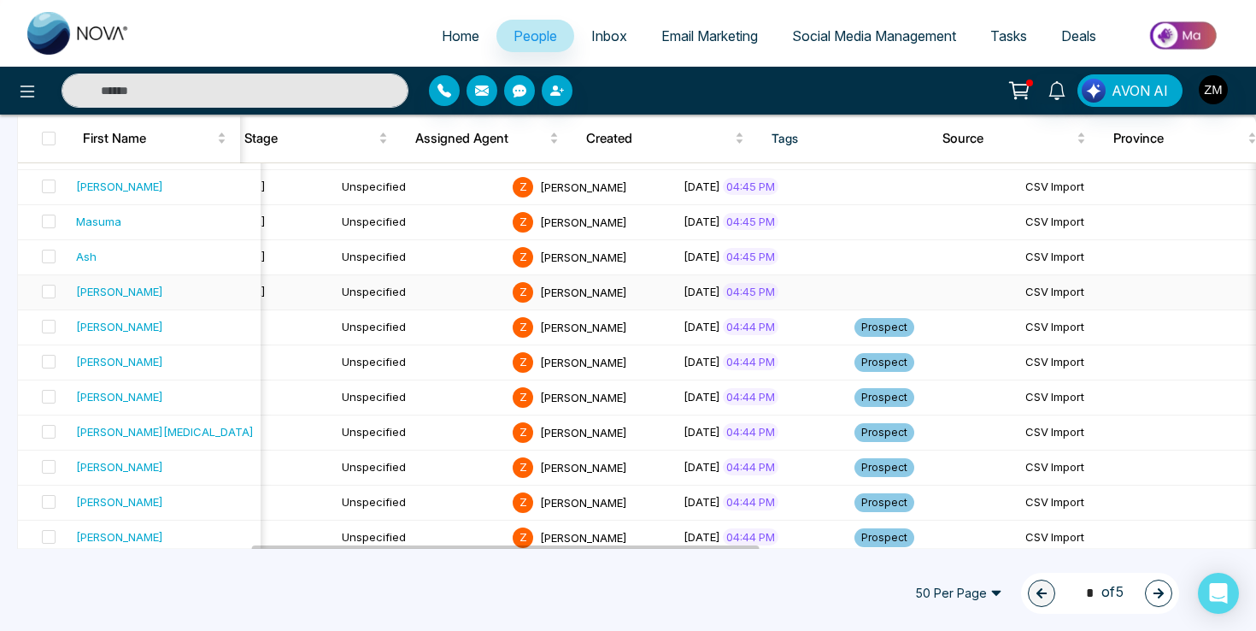
scroll to position [470, 0]
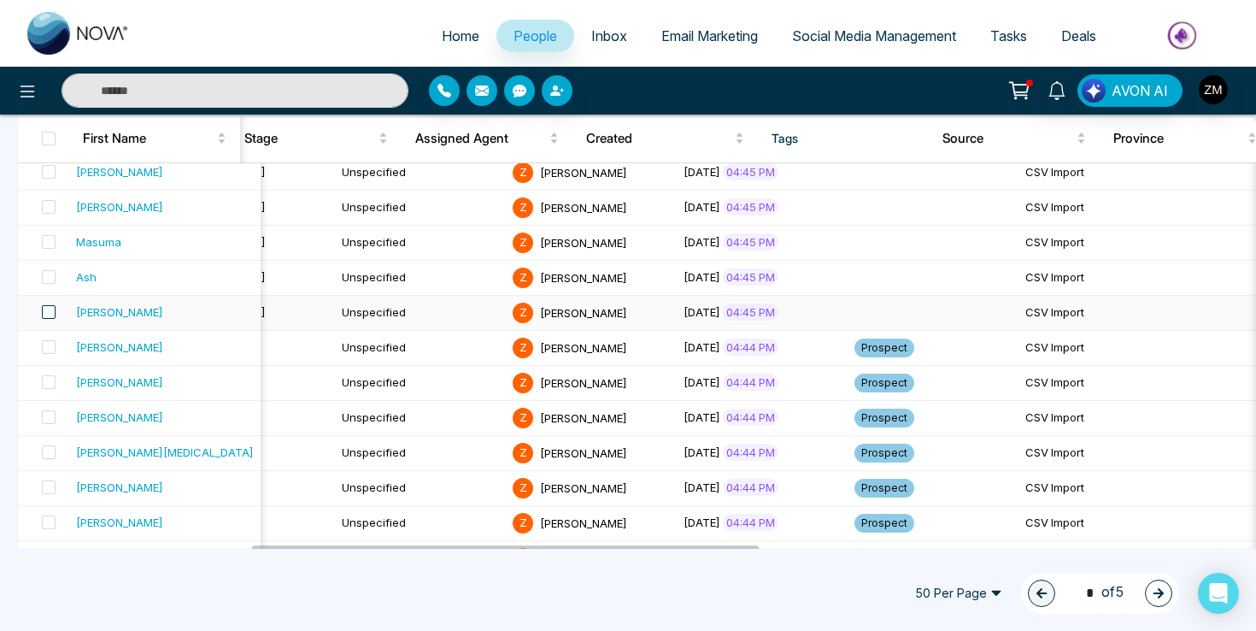
click at [52, 312] on span at bounding box center [49, 312] width 14 height 14
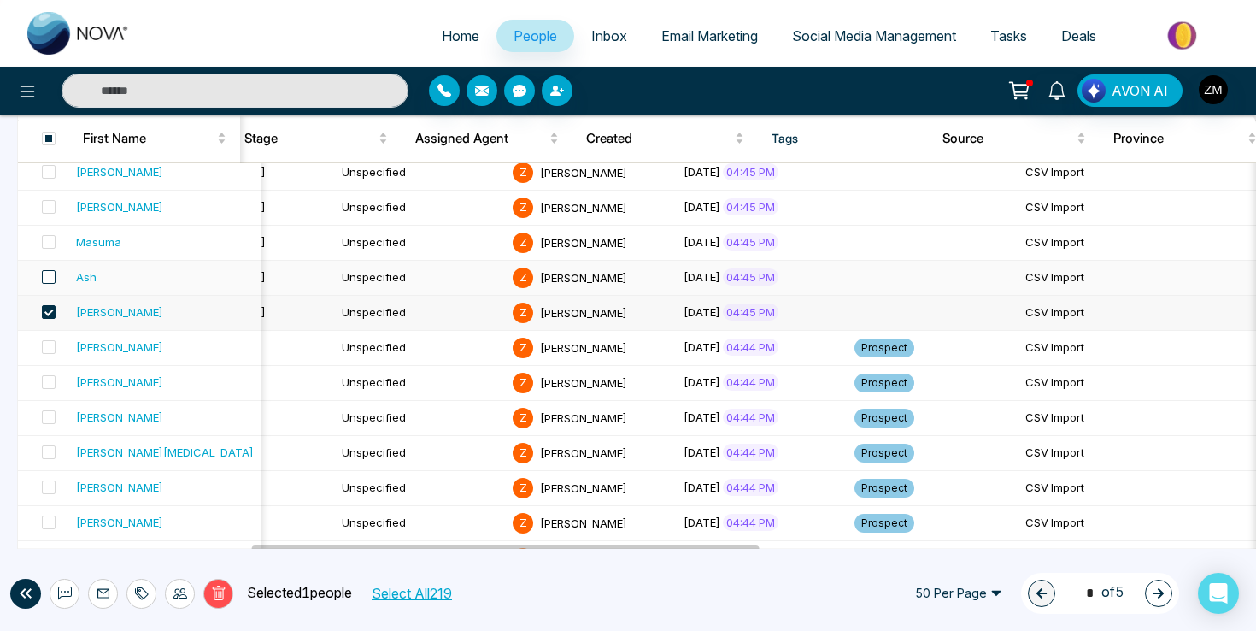
click at [52, 278] on span at bounding box center [49, 277] width 14 height 14
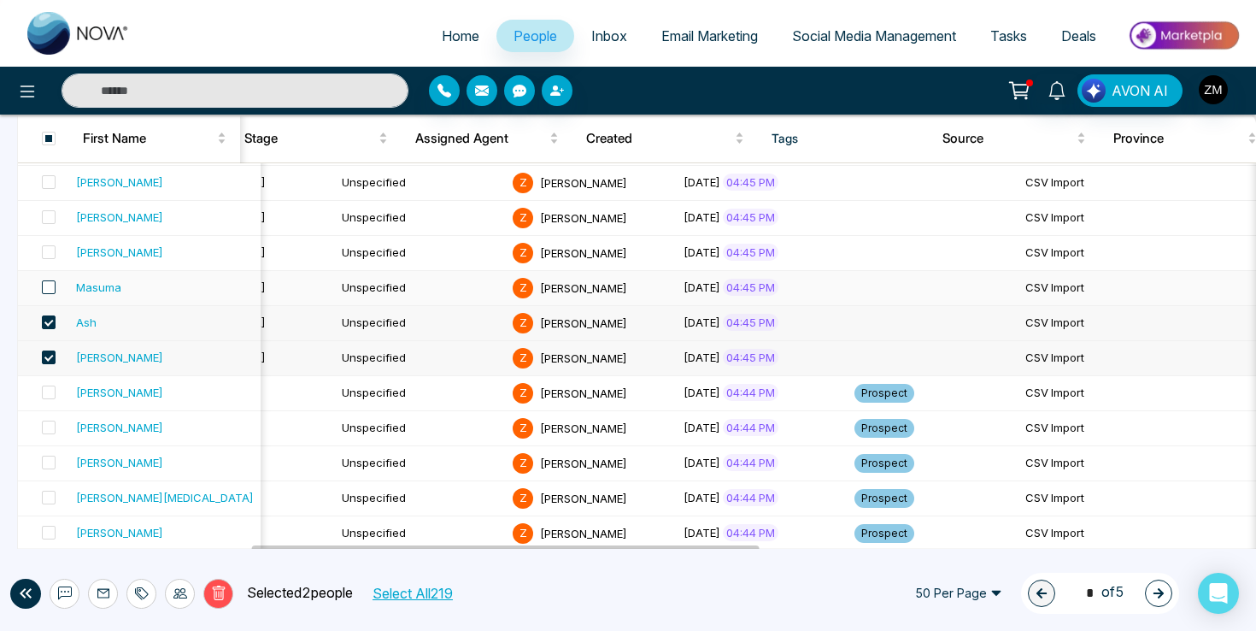
click at [50, 285] on span at bounding box center [49, 287] width 14 height 14
click at [50, 259] on label at bounding box center [44, 252] width 24 height 19
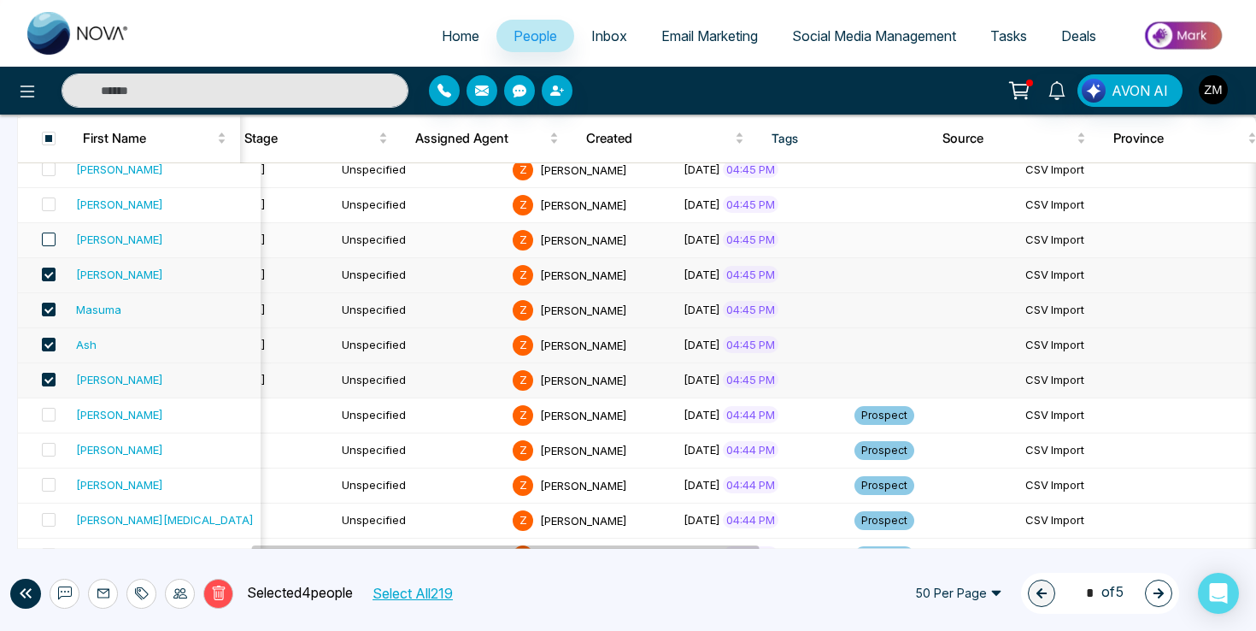
click at [54, 243] on span at bounding box center [49, 239] width 14 height 14
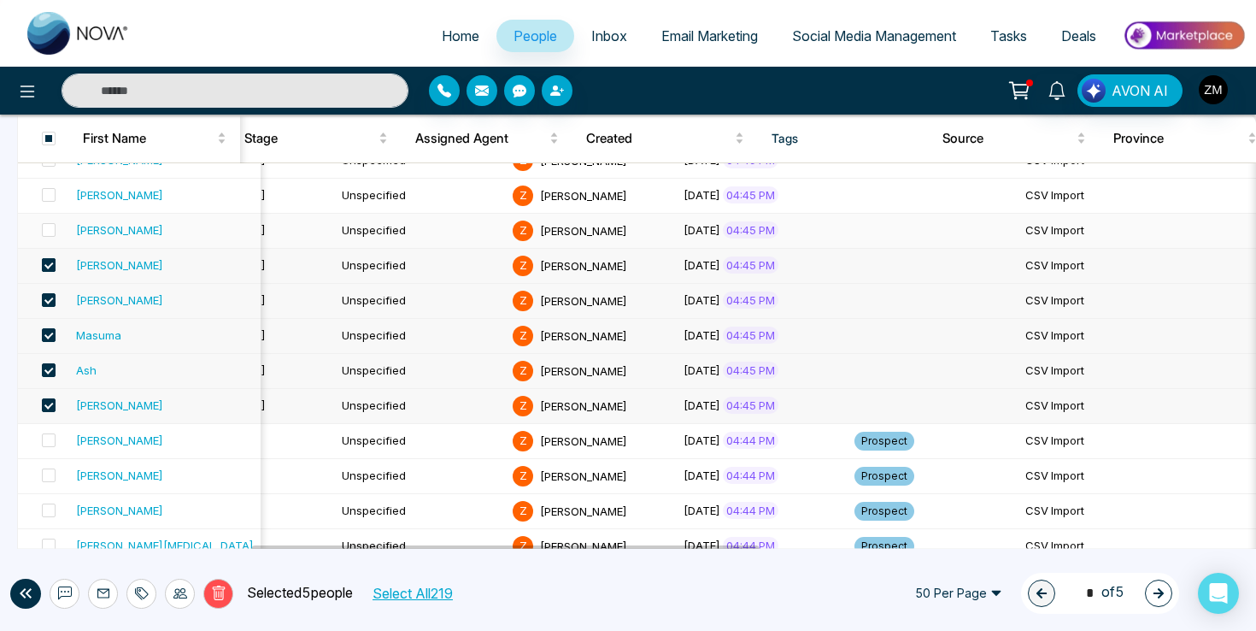
scroll to position [364, 0]
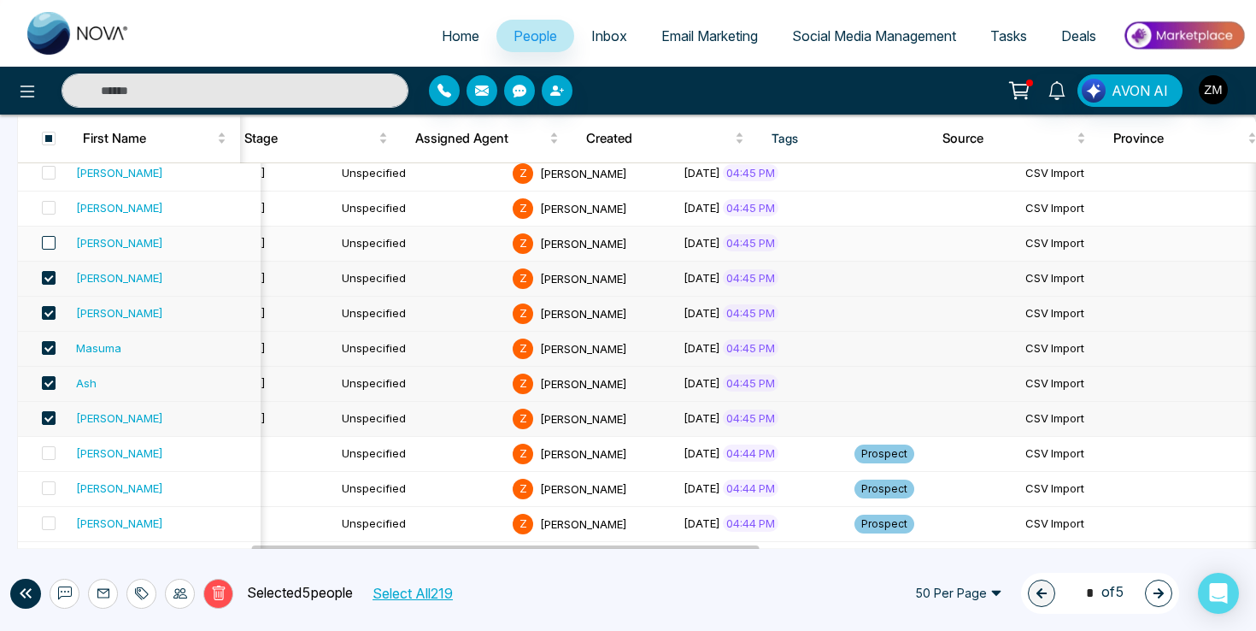
click at [54, 243] on span at bounding box center [49, 243] width 14 height 14
click at [54, 206] on span at bounding box center [49, 208] width 14 height 14
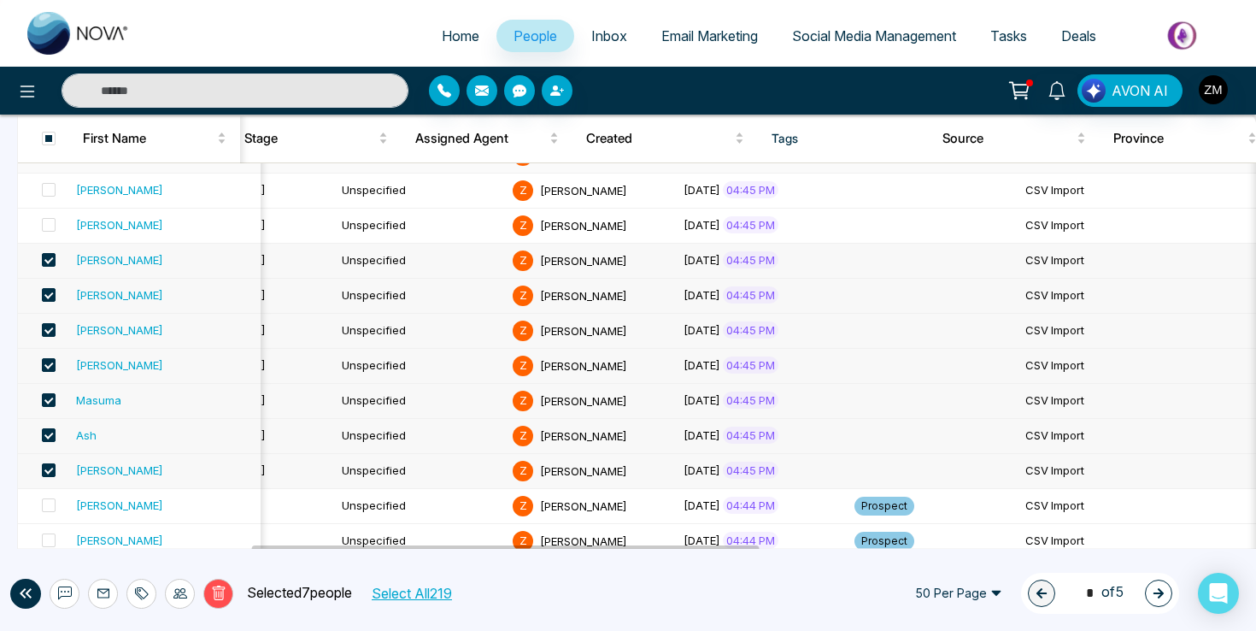
scroll to position [247, 0]
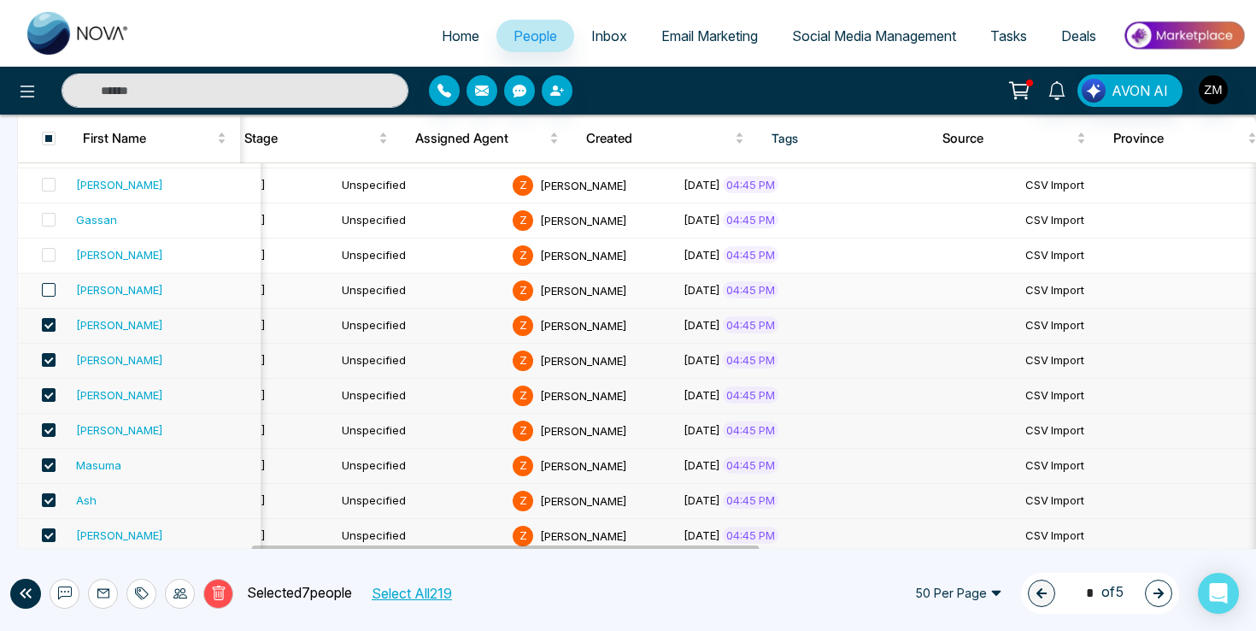
click at [48, 288] on span at bounding box center [49, 290] width 14 height 14
click at [49, 256] on span at bounding box center [49, 255] width 14 height 14
click at [49, 214] on span at bounding box center [49, 220] width 14 height 14
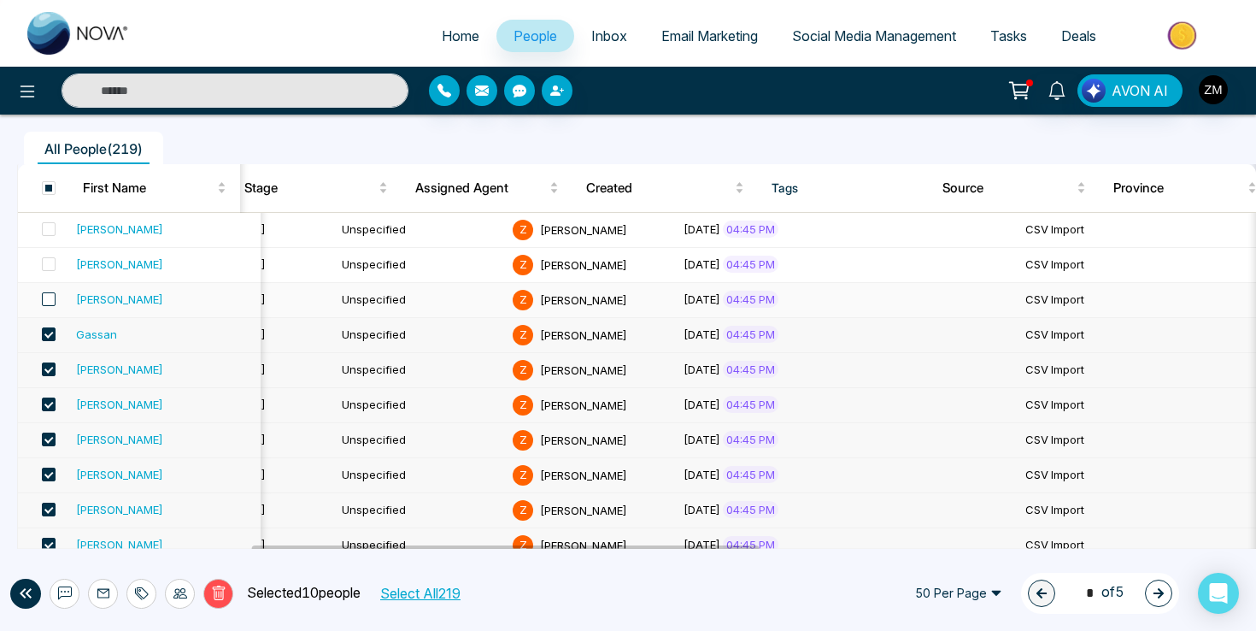
click at [53, 299] on span at bounding box center [49, 299] width 14 height 14
click at [53, 267] on span at bounding box center [49, 264] width 14 height 14
click at [53, 232] on span at bounding box center [49, 229] width 14 height 14
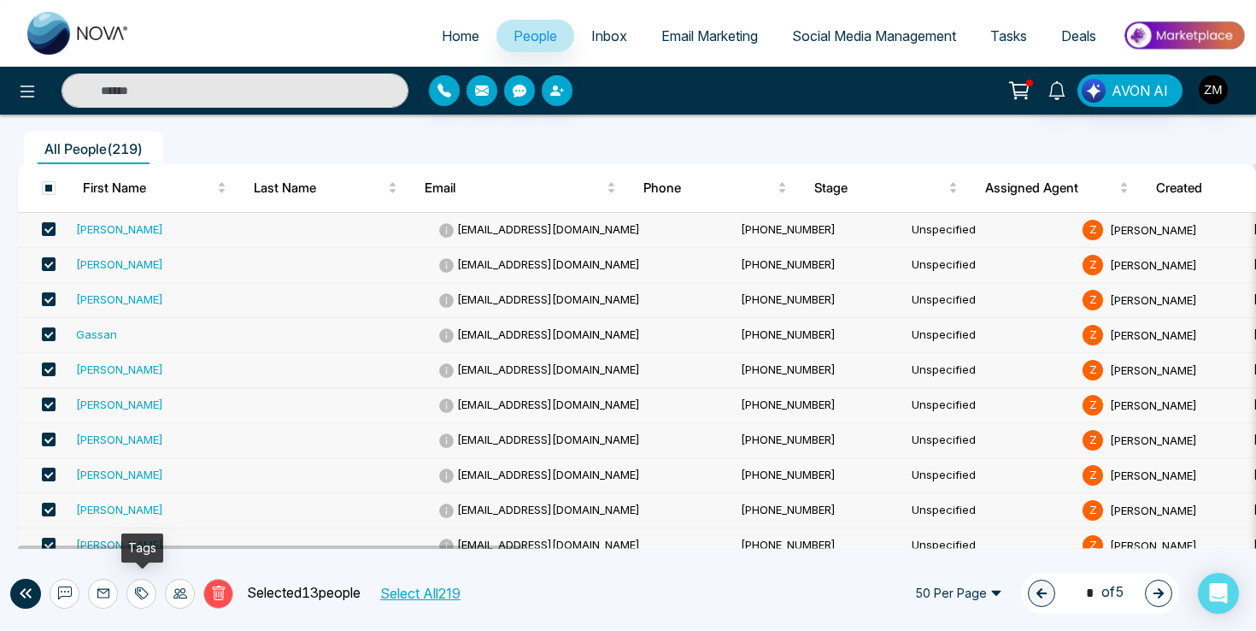
click at [138, 595] on icon at bounding box center [139, 594] width 8 height 12
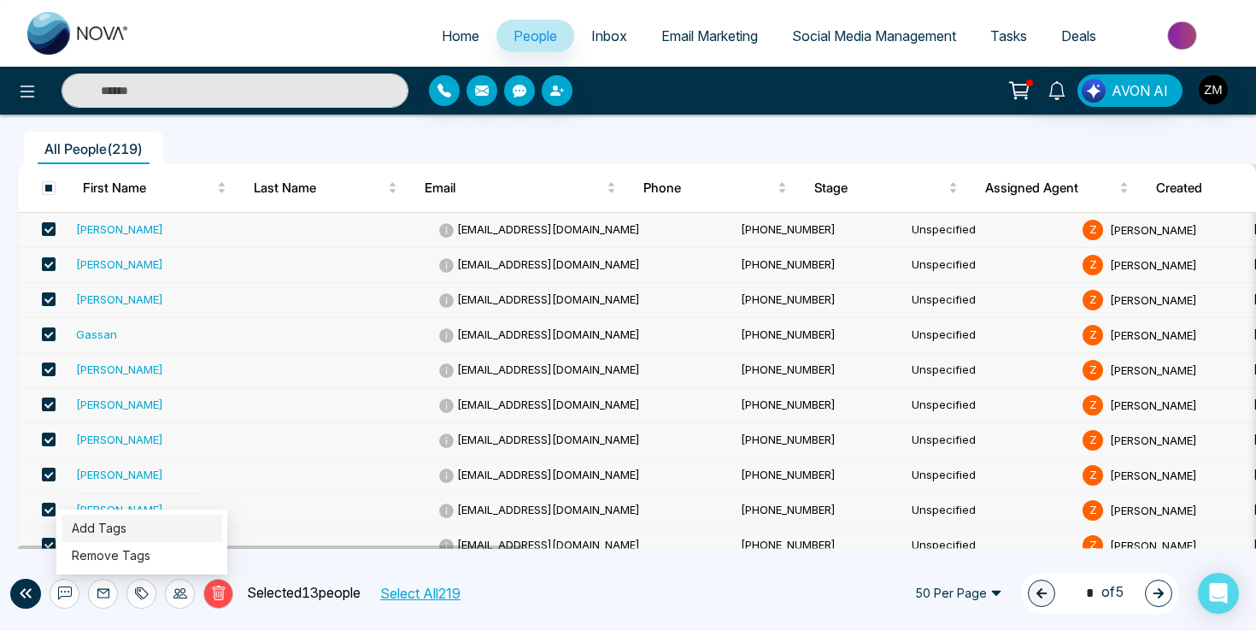
click at [126, 530] on link "Add Tags" at bounding box center [99, 527] width 55 height 15
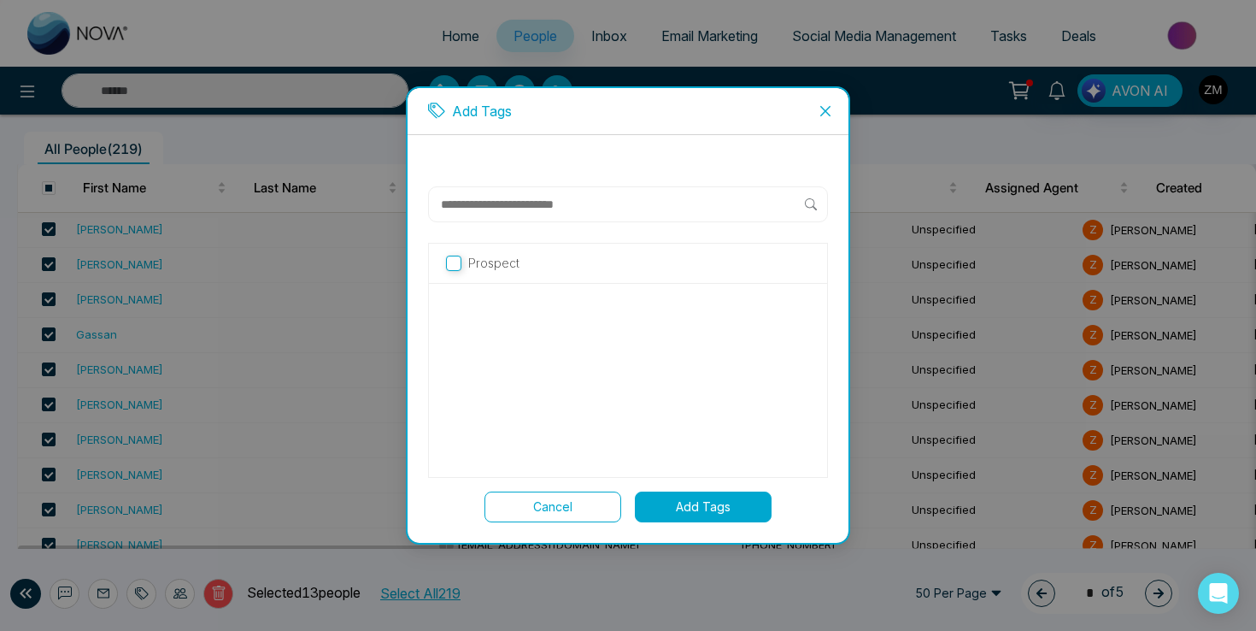
click at [567, 199] on input "text" at bounding box center [622, 204] width 366 height 21
type input "********"
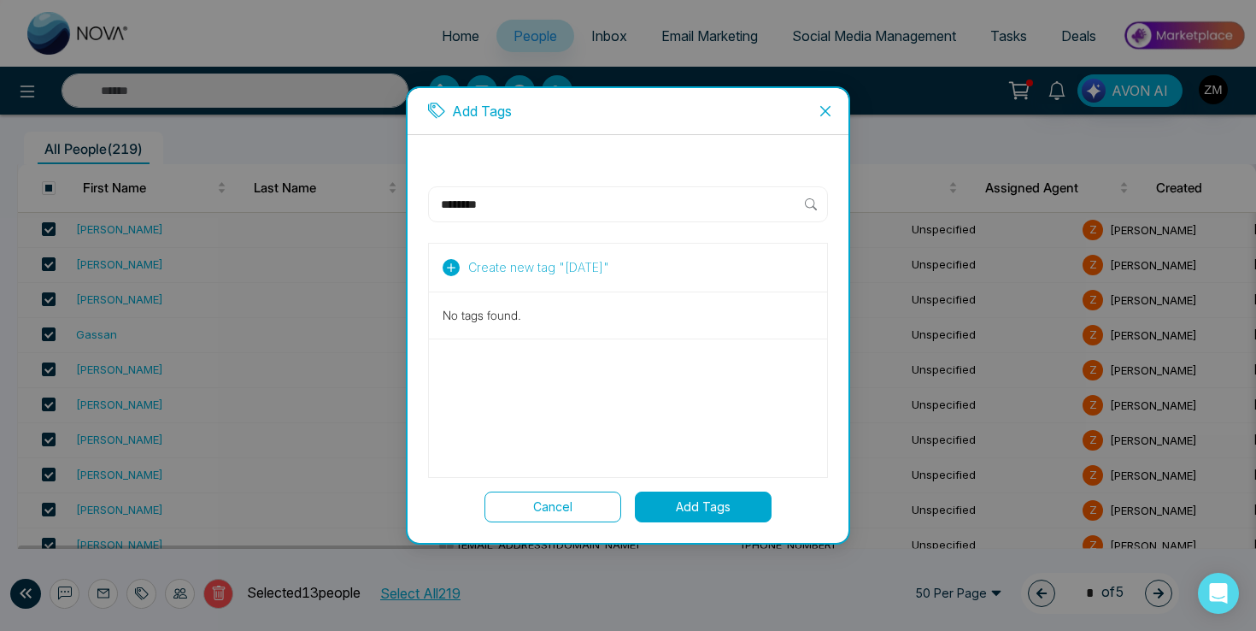
click at [607, 270] on button "Create new tag " [DATE] "" at bounding box center [525, 267] width 177 height 21
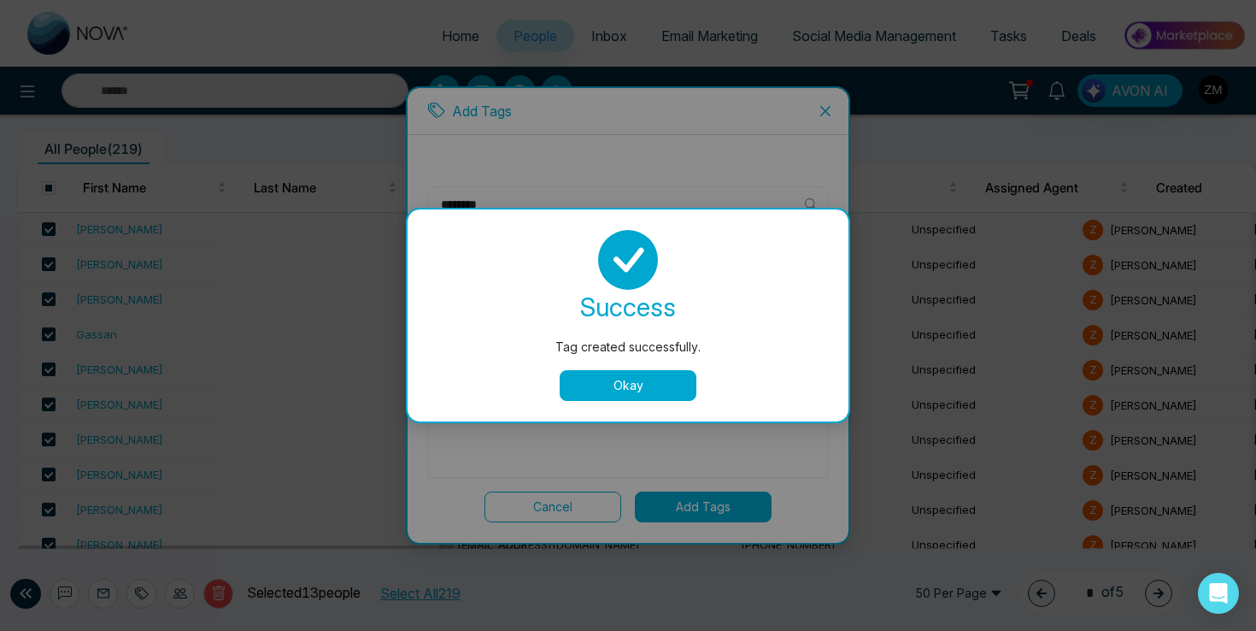
click at [642, 379] on button "Okay" at bounding box center [628, 385] width 137 height 31
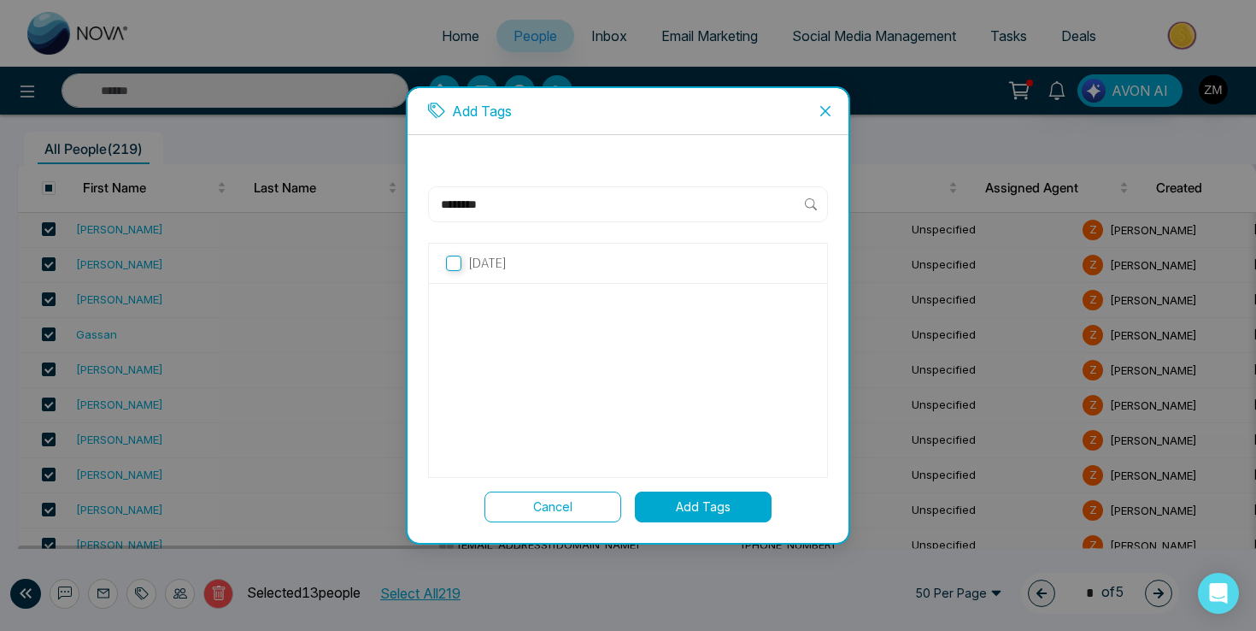
click at [466, 270] on label "[DATE]" at bounding box center [628, 263] width 364 height 19
click at [729, 493] on button "Add Tags" at bounding box center [703, 506] width 137 height 31
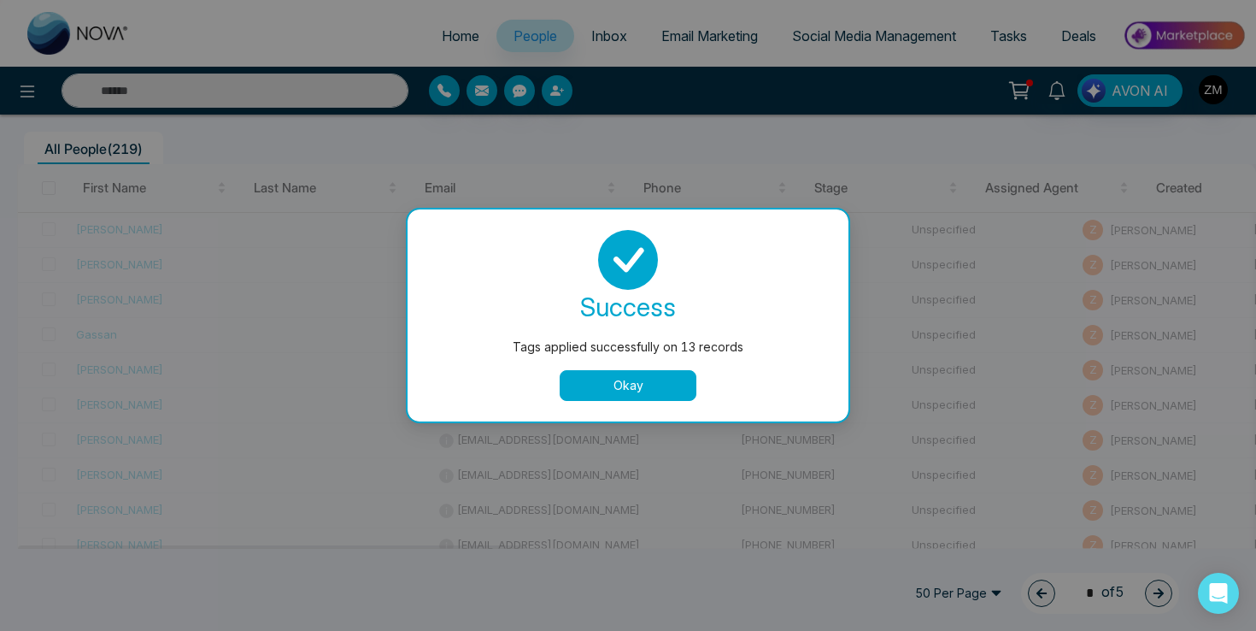
click at [615, 396] on button "Okay" at bounding box center [628, 385] width 137 height 31
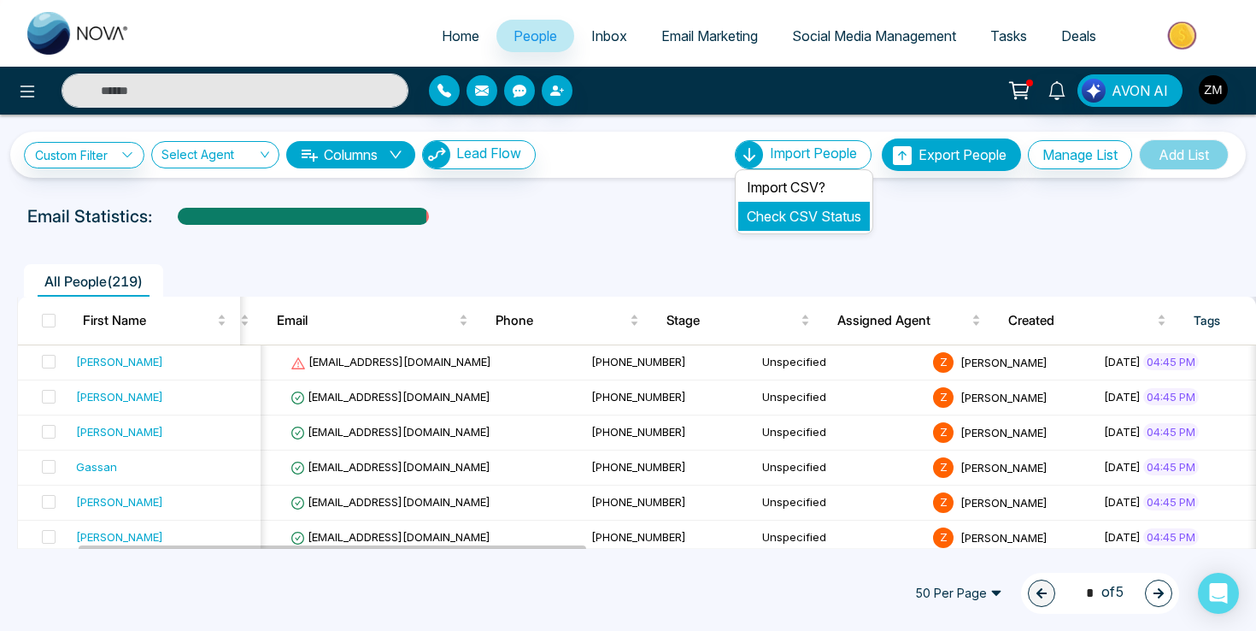
click at [792, 213] on link "Check CSV Status" at bounding box center [804, 216] width 114 height 17
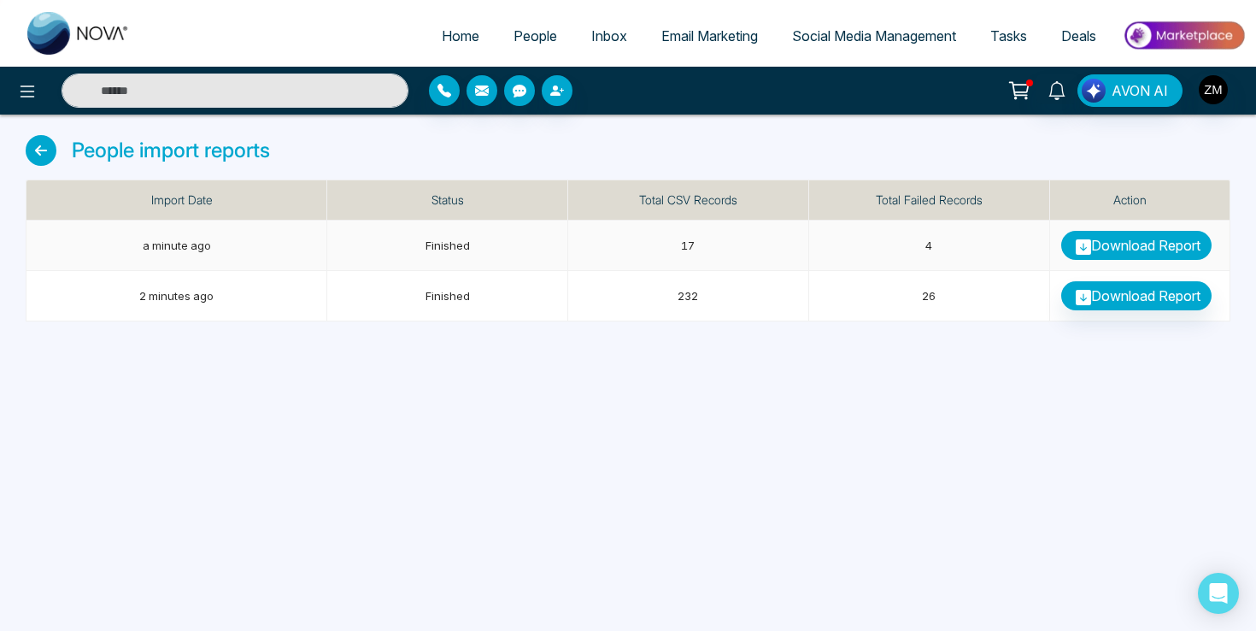
click at [1120, 247] on link "Download Report" at bounding box center [1136, 245] width 150 height 29
click at [448, 33] on span "Home" at bounding box center [461, 35] width 38 height 17
select select "*"
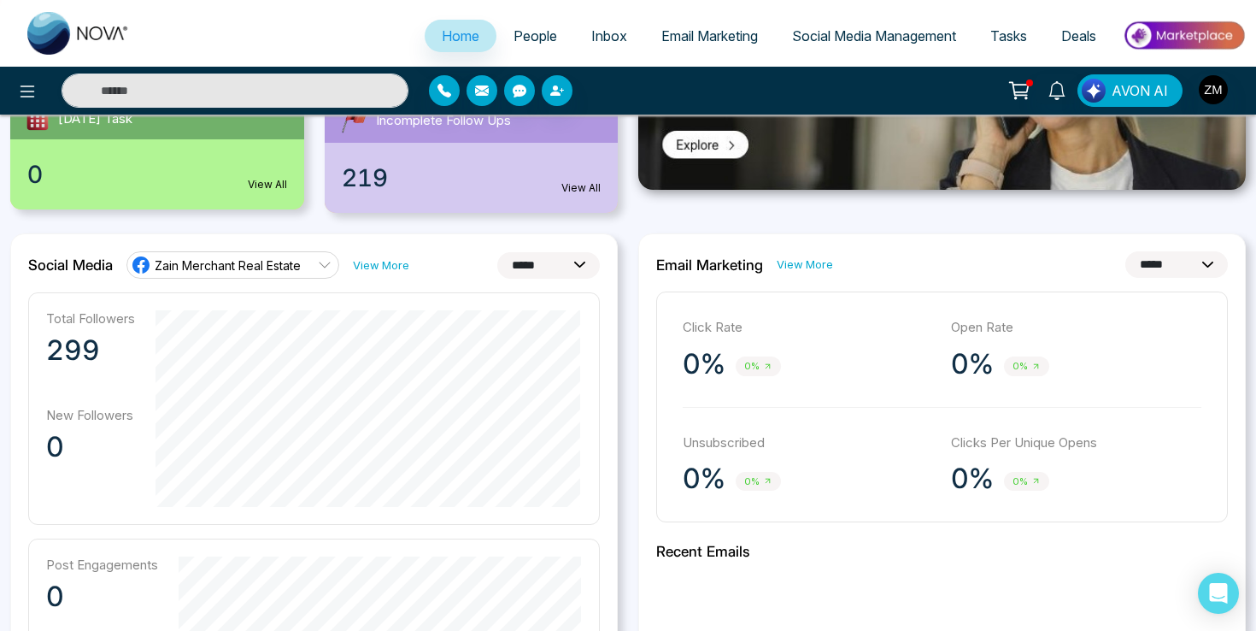
scroll to position [345, 0]
